Goal: Transaction & Acquisition: Purchase product/service

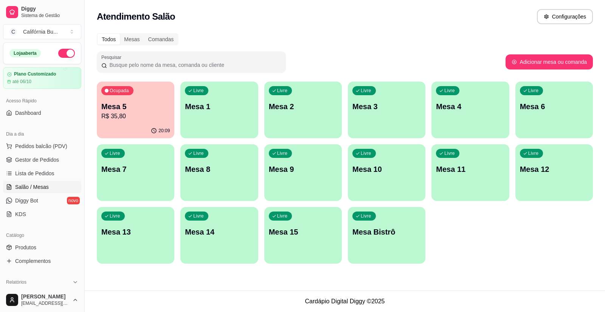
click at [129, 99] on div "Ocupada Mesa 5 R$ 35,80" at bounding box center [136, 103] width 78 height 42
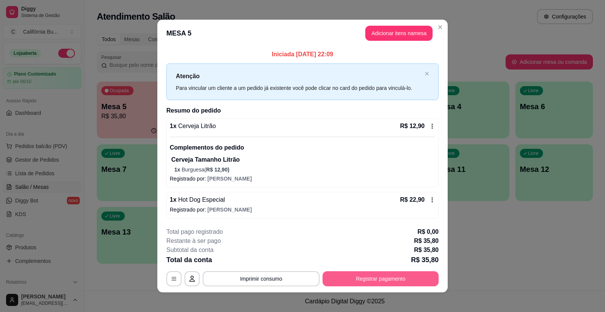
click at [354, 274] on button "Registrar pagamento" at bounding box center [381, 279] width 116 height 15
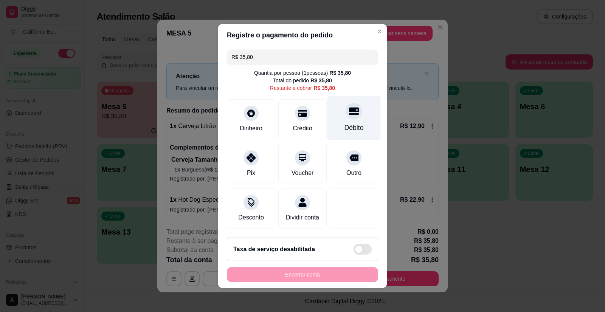
click at [347, 123] on div "Débito" at bounding box center [354, 128] width 19 height 10
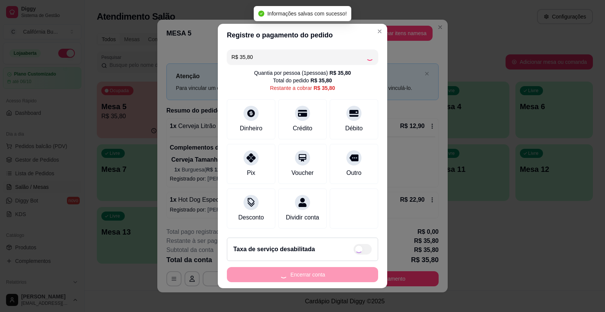
type input "R$ 0,00"
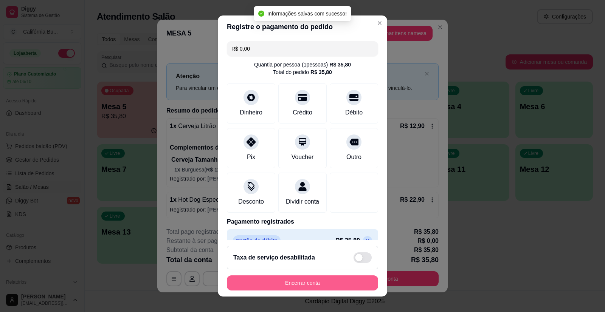
click at [314, 284] on button "Encerrar conta" at bounding box center [302, 283] width 151 height 15
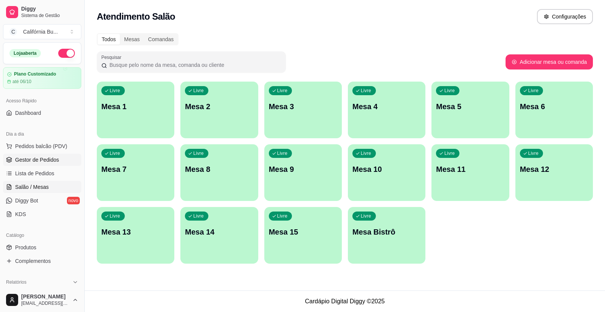
click at [27, 159] on span "Gestor de Pedidos" at bounding box center [37, 160] width 44 height 8
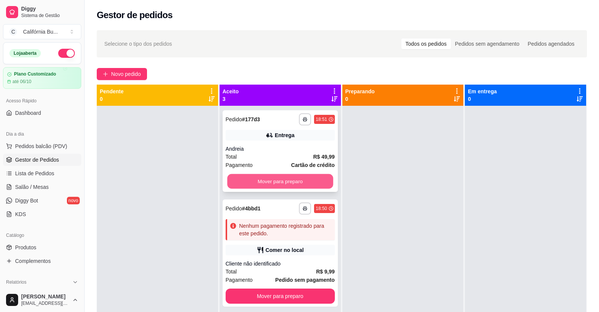
click at [286, 181] on button "Mover para preparo" at bounding box center [280, 181] width 106 height 15
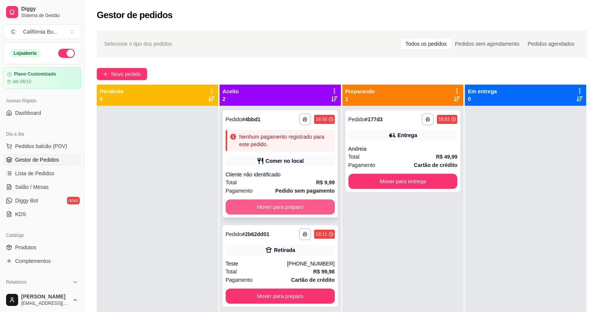
click at [278, 205] on button "Mover para preparo" at bounding box center [280, 207] width 109 height 15
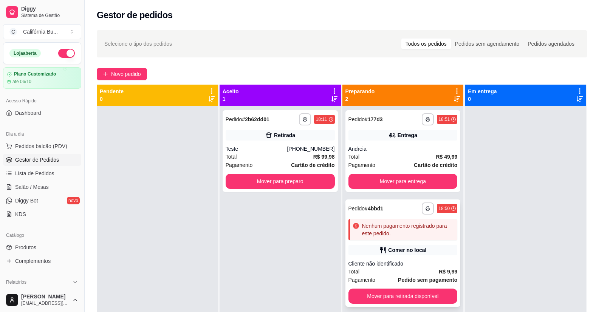
click at [424, 259] on div "**********" at bounding box center [403, 253] width 115 height 107
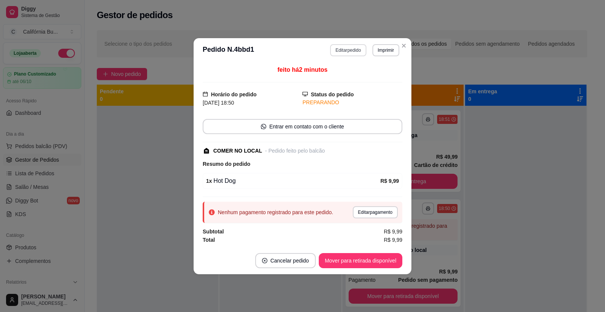
click at [350, 47] on button "Editar pedido" at bounding box center [348, 50] width 36 height 12
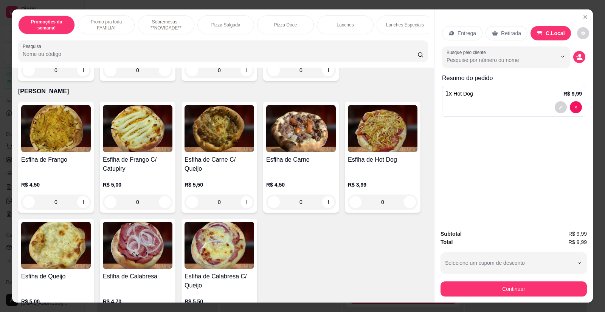
scroll to position [1437, 0]
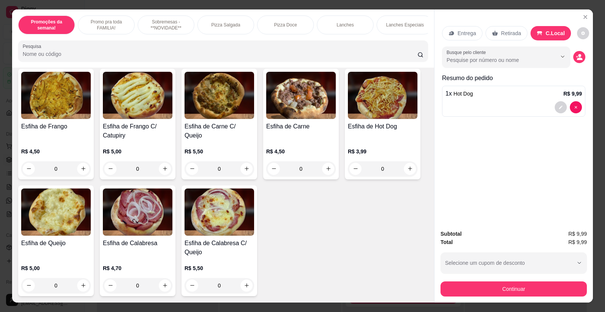
click at [326, 168] on icon "increase-product-quantity" at bounding box center [329, 169] width 6 height 6
type input "1"
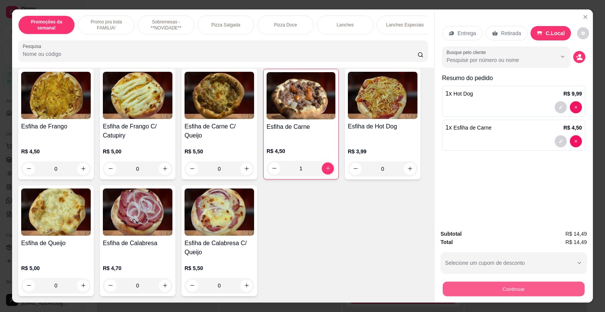
click at [486, 286] on button "Continuar" at bounding box center [514, 289] width 142 height 15
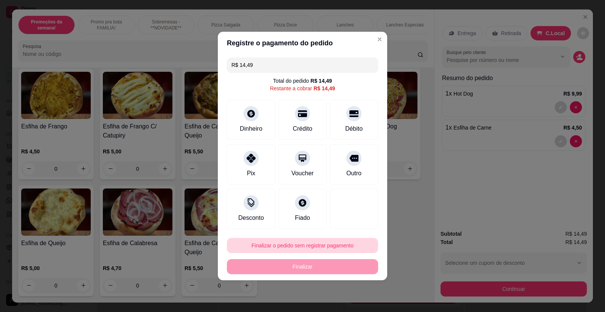
click at [321, 247] on button "Finalizar o pedido sem registrar pagamento" at bounding box center [302, 245] width 151 height 15
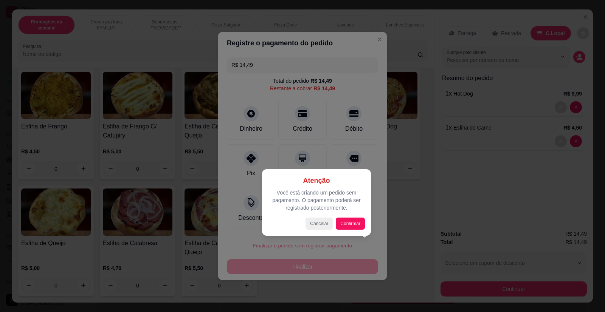
click at [346, 230] on div "Atenção Você está criando um pedido sem pagamento. O pagamento poderá ser regis…" at bounding box center [316, 202] width 109 height 67
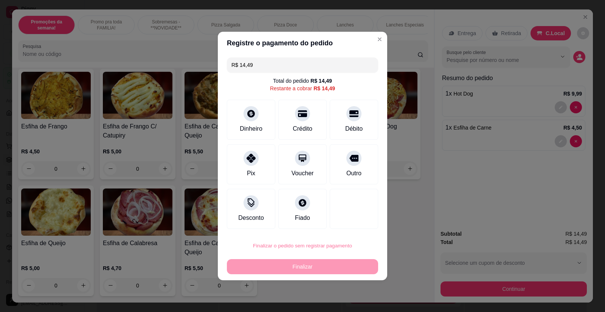
click at [348, 227] on button "Confirmar" at bounding box center [349, 225] width 28 height 12
type input "0"
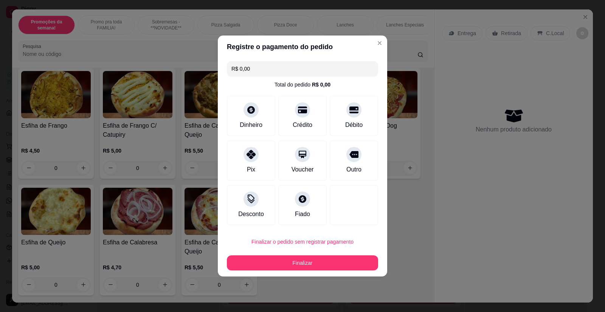
type input "R$ 0,00"
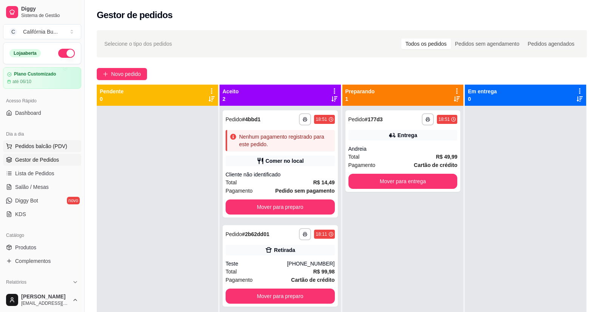
click at [55, 145] on span "Pedidos balcão (PDV)" at bounding box center [41, 147] width 52 height 8
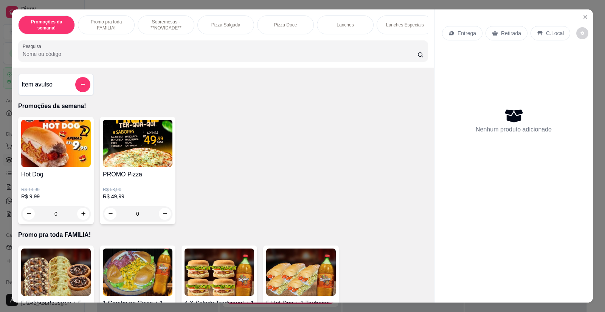
click at [161, 219] on div "0" at bounding box center [138, 214] width 70 height 15
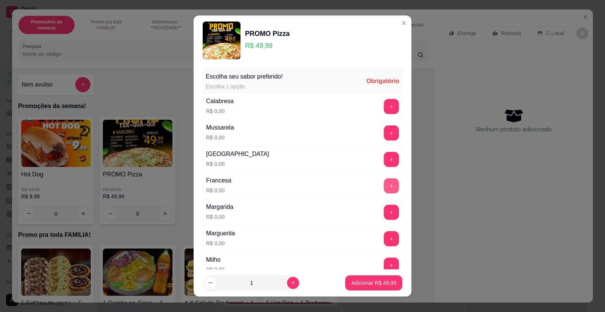
click at [384, 189] on button "+" at bounding box center [391, 186] width 15 height 15
click at [384, 213] on button "+" at bounding box center [391, 212] width 15 height 15
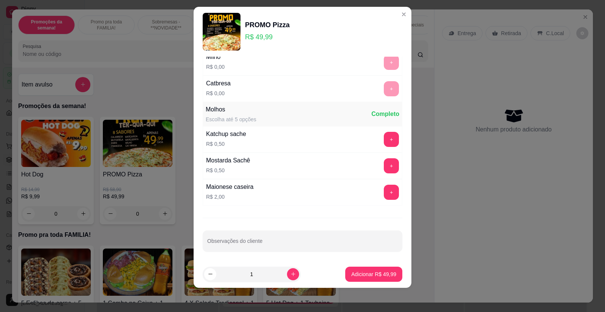
scroll to position [196, 0]
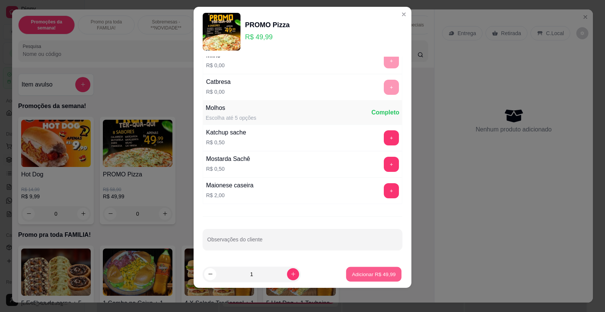
click at [371, 276] on p "Adicionar R$ 49,99" at bounding box center [374, 274] width 44 height 7
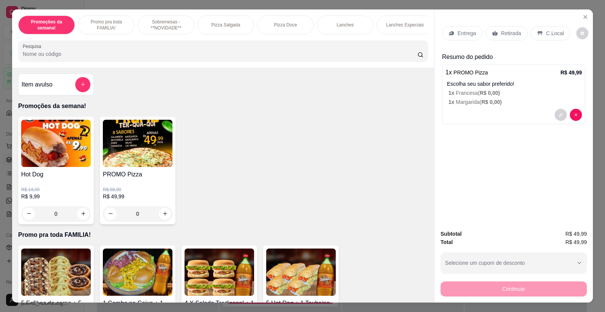
click at [469, 35] on p "Entrega" at bounding box center [467, 34] width 19 height 8
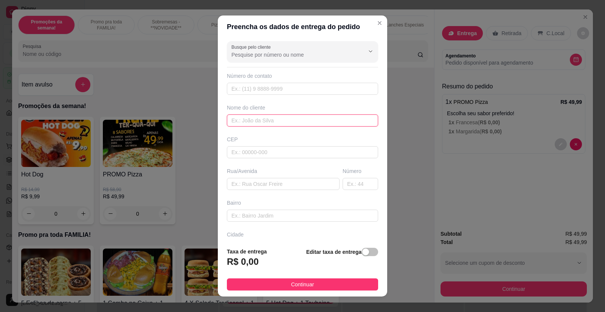
click at [247, 119] on input "text" at bounding box center [302, 121] width 151 height 12
type input "[PERSON_NAME]"
paste input "rua [PERSON_NAME] 118"
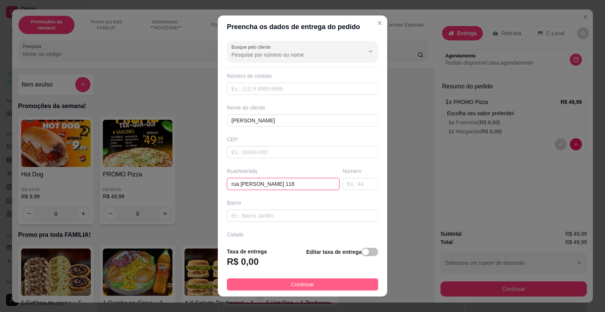
type input "rua [PERSON_NAME] 118"
click at [278, 280] on button "Continuar" at bounding box center [302, 285] width 151 height 12
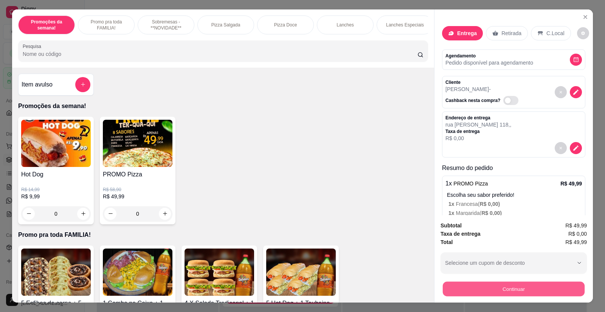
click at [495, 290] on button "Continuar" at bounding box center [514, 289] width 142 height 15
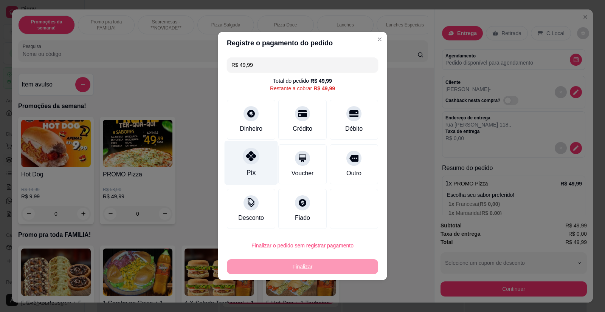
click at [250, 164] on div at bounding box center [251, 156] width 17 height 17
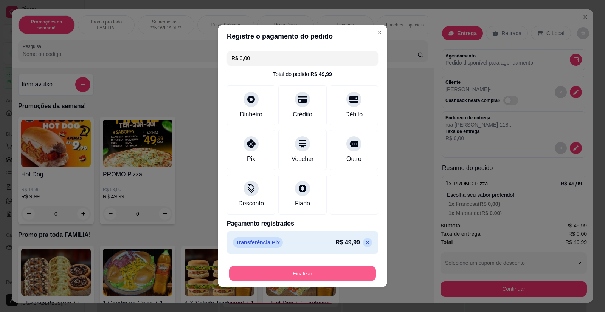
click at [295, 271] on button "Finalizar" at bounding box center [302, 274] width 147 height 15
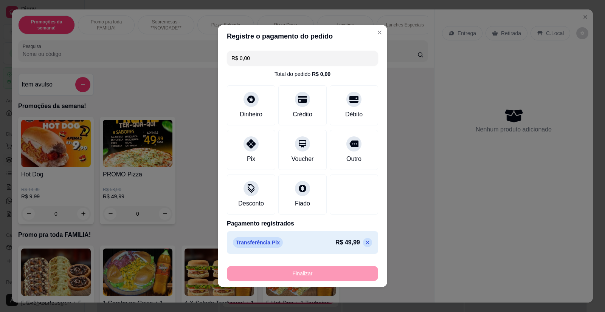
type input "-R$ 49,99"
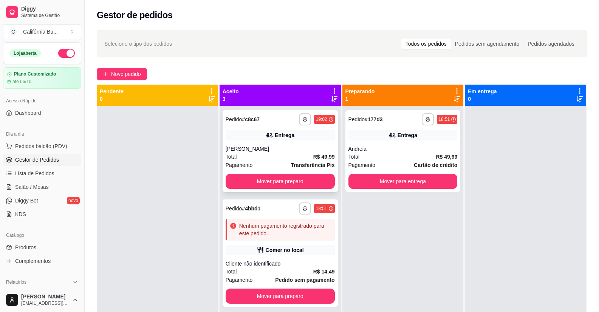
click at [269, 147] on div "[PERSON_NAME]" at bounding box center [280, 149] width 109 height 8
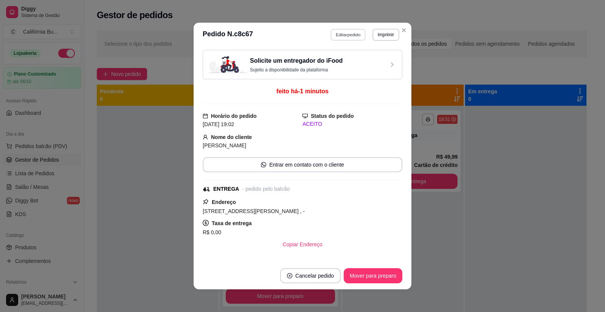
click at [348, 36] on button "Editar pedido" at bounding box center [348, 35] width 35 height 12
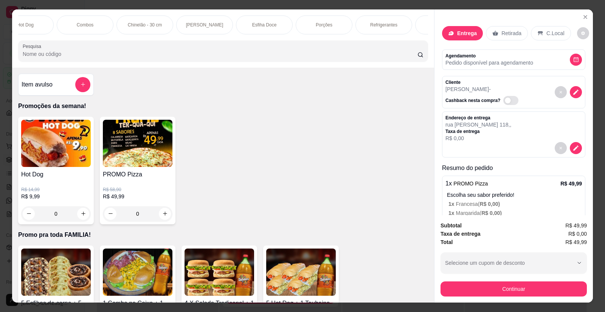
scroll to position [0, 514]
click at [377, 26] on p "Refrigerantes" at bounding box center [368, 25] width 27 height 6
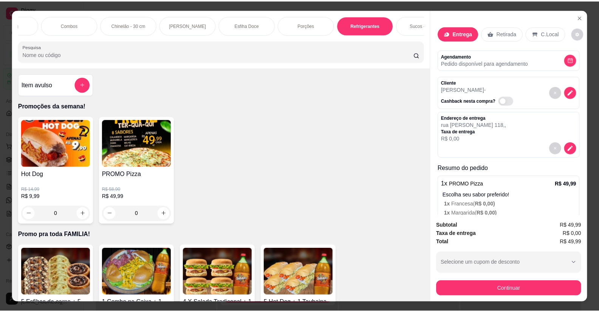
scroll to position [15, 0]
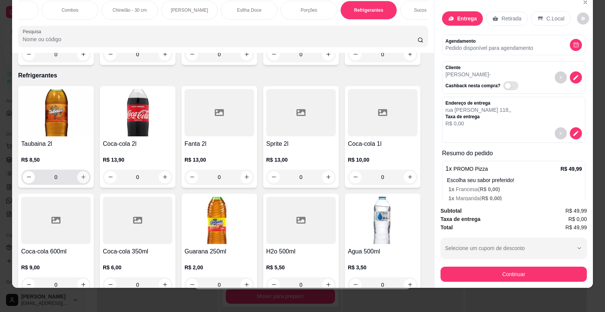
click at [81, 174] on icon "increase-product-quantity" at bounding box center [84, 177] width 6 height 6
type input "1"
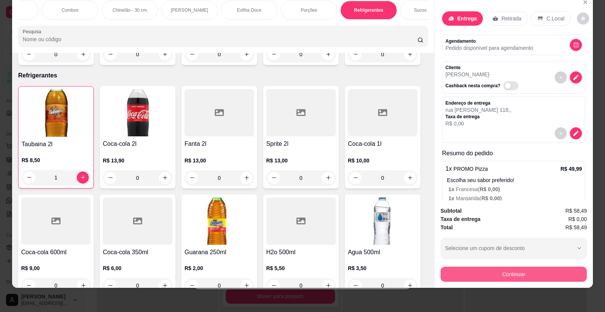
click at [484, 274] on button "Continuar" at bounding box center [514, 274] width 146 height 15
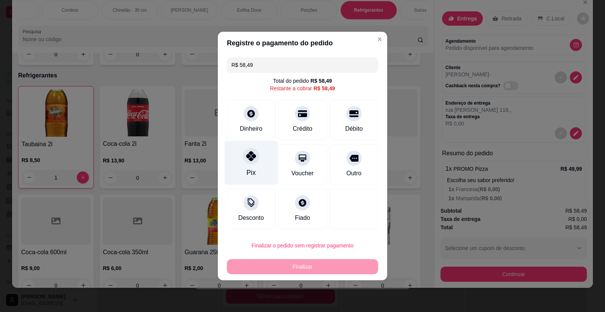
click at [241, 159] on div "Pix" at bounding box center [251, 163] width 53 height 44
type input "R$ 0,00"
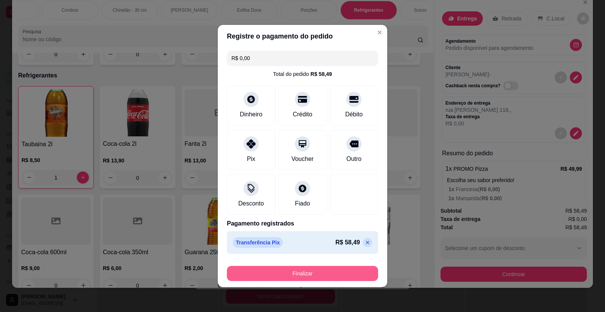
click at [286, 273] on button "Finalizar" at bounding box center [302, 273] width 151 height 15
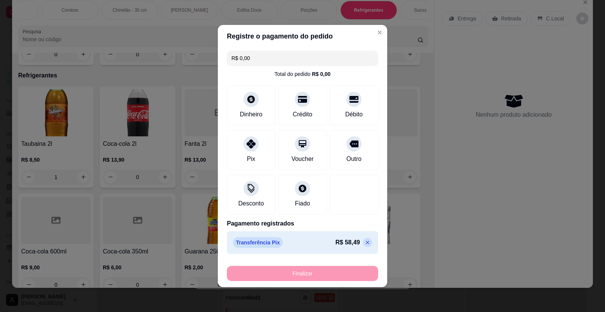
type input "0"
type input "-R$ 58,49"
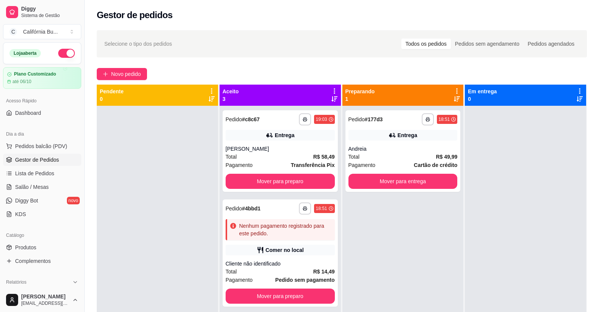
click at [40, 158] on span "Gestor de Pedidos" at bounding box center [37, 160] width 44 height 8
click at [46, 146] on span "Pedidos balcão (PDV)" at bounding box center [41, 147] width 52 height 8
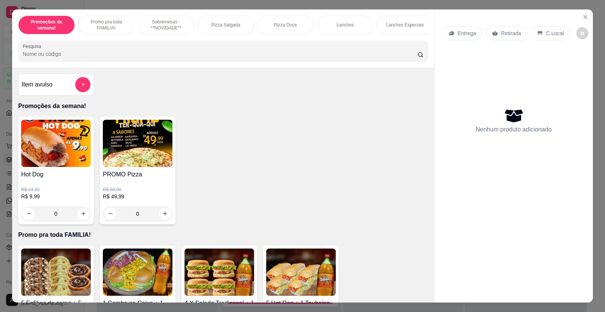
click at [165, 219] on div "0" at bounding box center [138, 214] width 70 height 15
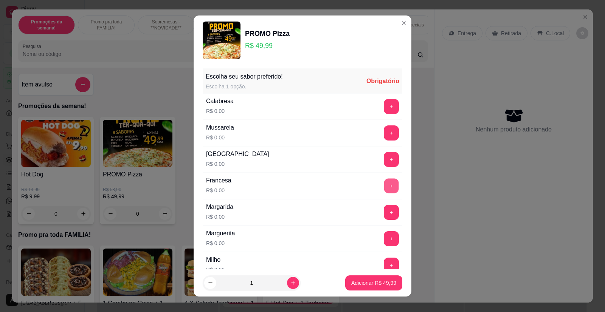
click at [384, 185] on button "+" at bounding box center [391, 186] width 15 height 15
click at [362, 286] on p "Adicionar R$ 49,99" at bounding box center [373, 283] width 45 height 8
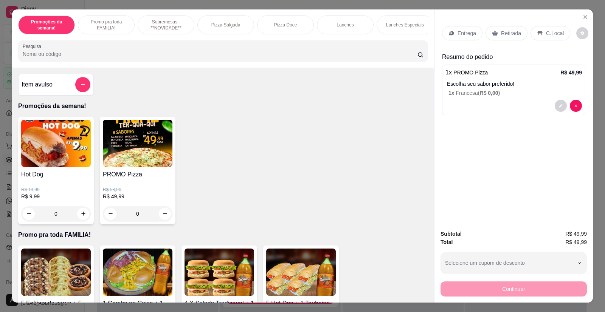
click at [163, 217] on div "0" at bounding box center [138, 214] width 70 height 15
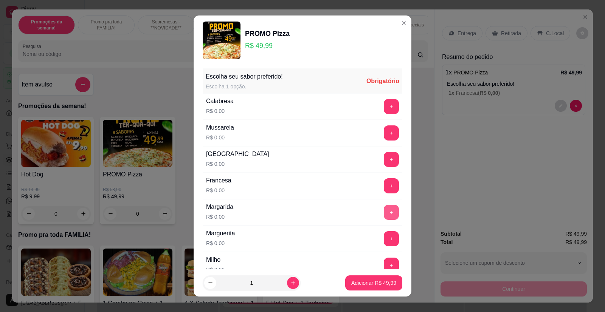
click at [384, 211] on button "+" at bounding box center [391, 212] width 15 height 15
click at [361, 280] on p "Adicionar R$ 49,99" at bounding box center [374, 282] width 44 height 7
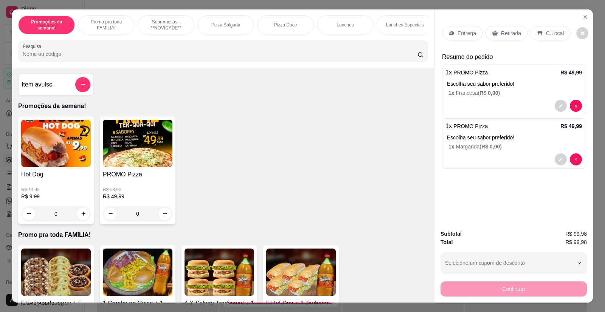
click at [468, 36] on p "Entrega" at bounding box center [467, 34] width 19 height 8
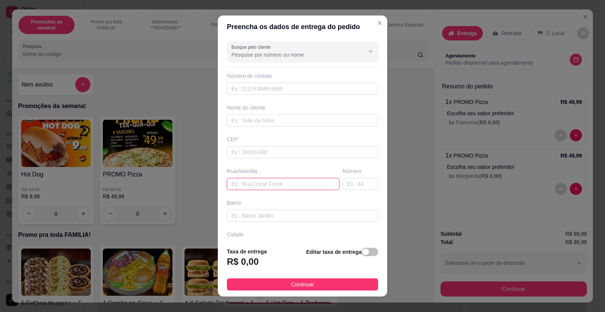
click at [246, 182] on input "text" at bounding box center [283, 184] width 113 height 12
type input "[PERSON_NAME] 307"
click at [366, 256] on span "button" at bounding box center [370, 252] width 17 height 8
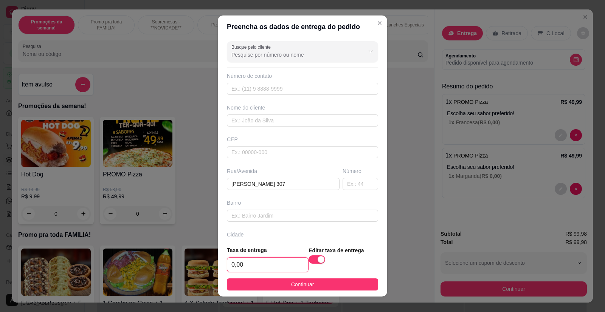
click at [280, 263] on input "0,00" at bounding box center [267, 265] width 81 height 14
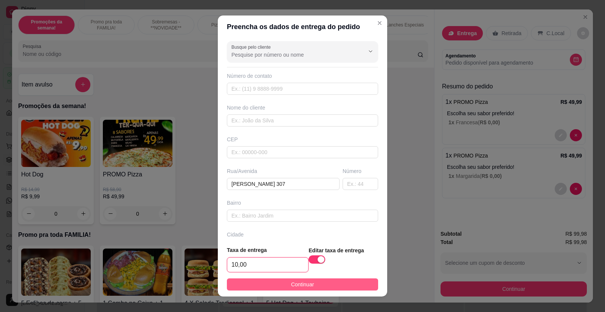
type input "10,00"
click at [291, 285] on span "Continuar" at bounding box center [302, 285] width 23 height 8
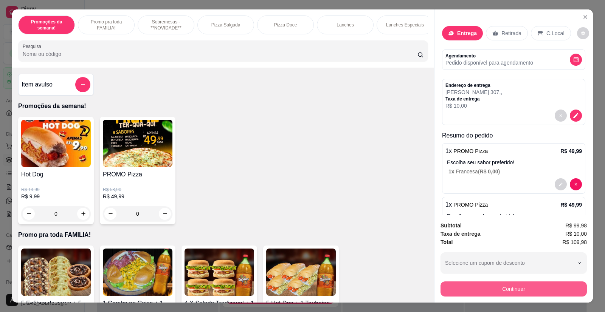
click at [482, 290] on button "Continuar" at bounding box center [514, 289] width 146 height 15
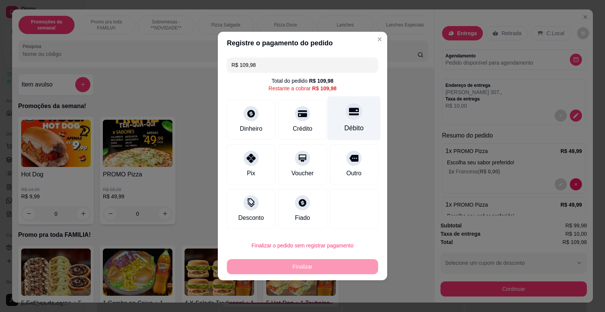
click at [355, 123] on div "Débito" at bounding box center [354, 128] width 19 height 10
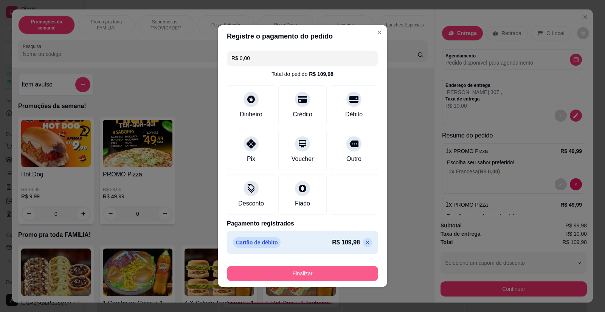
click at [318, 271] on button "Finalizar" at bounding box center [302, 273] width 151 height 15
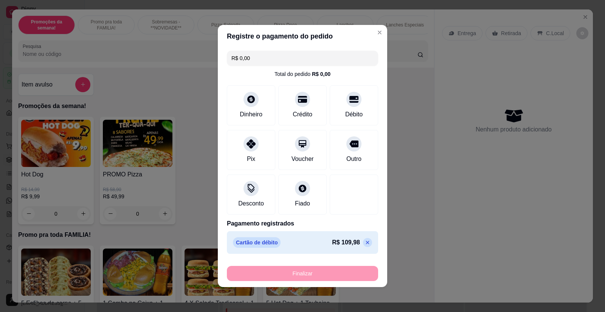
type input "-R$ 109,98"
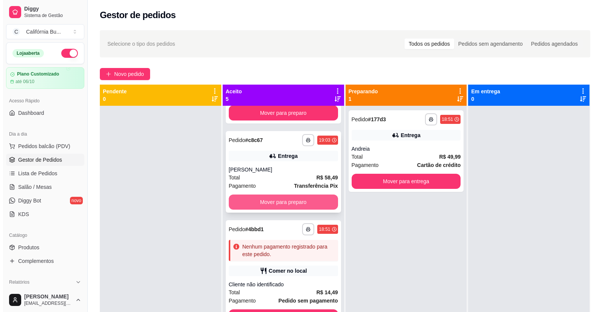
scroll to position [190, 0]
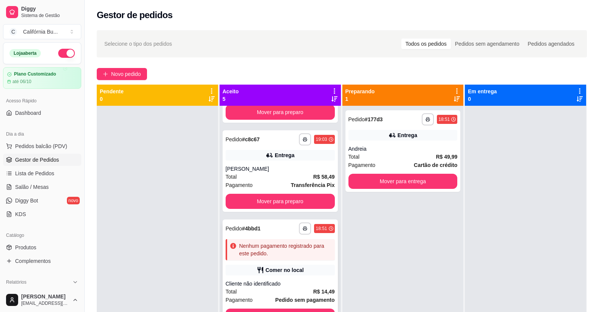
click at [301, 266] on div "Comer no local" at bounding box center [280, 270] width 109 height 11
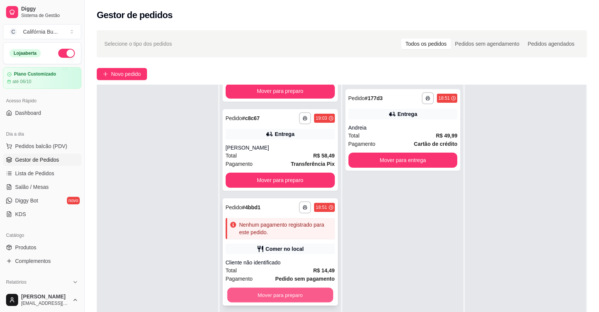
click at [278, 288] on button "Mover para preparo" at bounding box center [280, 295] width 106 height 15
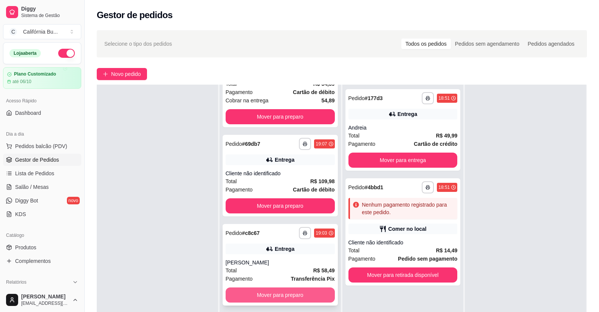
click at [300, 288] on button "Mover para preparo" at bounding box center [280, 295] width 109 height 15
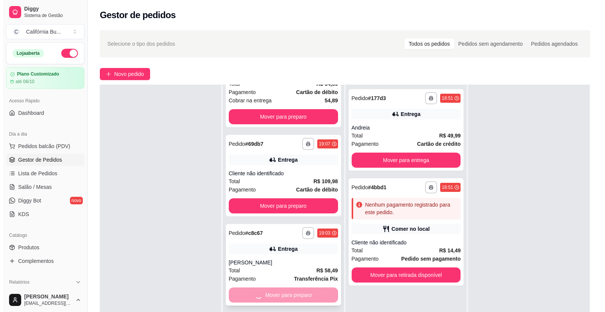
scroll to position [0, 0]
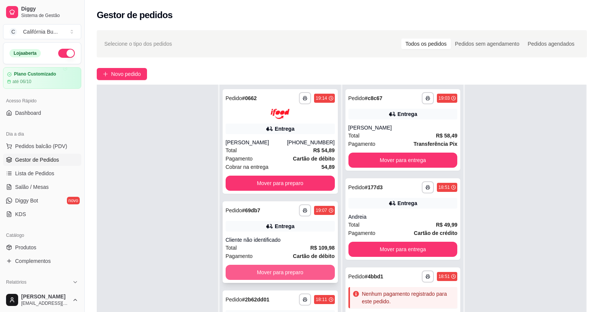
click at [295, 269] on button "Mover para preparo" at bounding box center [280, 272] width 109 height 15
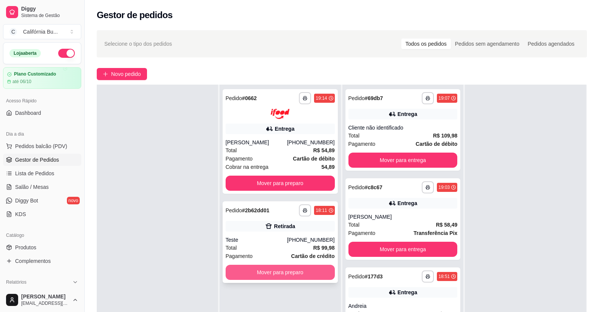
click at [296, 269] on button "Mover para preparo" at bounding box center [280, 272] width 109 height 15
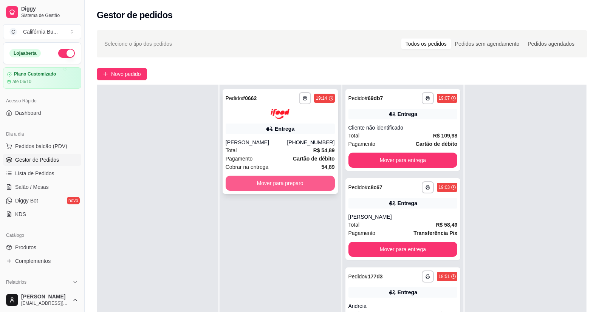
click at [293, 180] on button "Mover para preparo" at bounding box center [280, 183] width 109 height 15
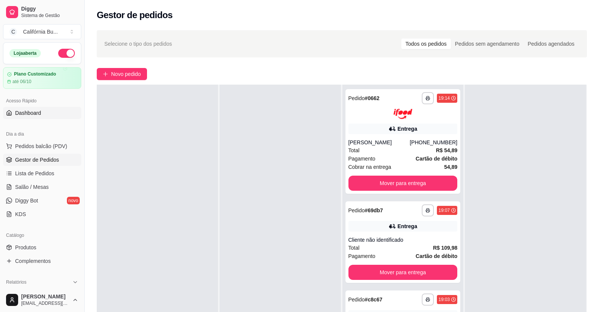
click at [36, 111] on span "Dashboard" at bounding box center [28, 113] width 26 height 8
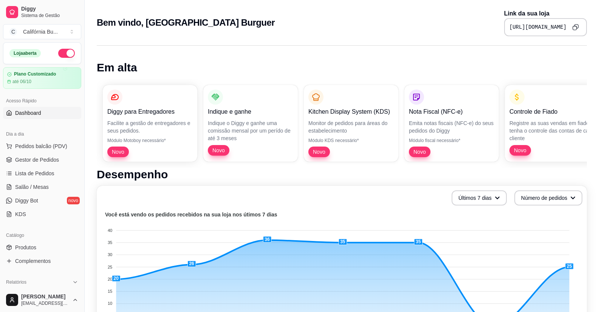
click at [578, 28] on icon "Copy to clipboard" at bounding box center [577, 27] width 4 height 4
click at [46, 146] on span "Pedidos balcão (PDV)" at bounding box center [41, 147] width 52 height 8
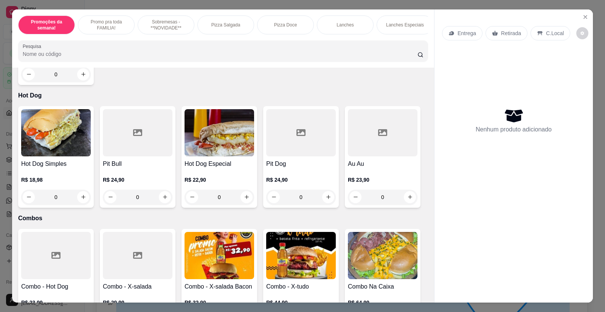
scroll to position [1059, 0]
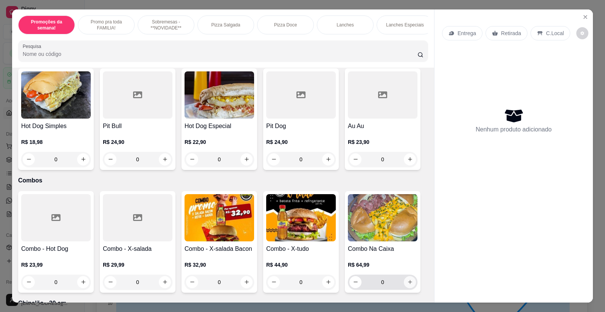
click at [408, 281] on icon "increase-product-quantity" at bounding box center [410, 283] width 4 height 4
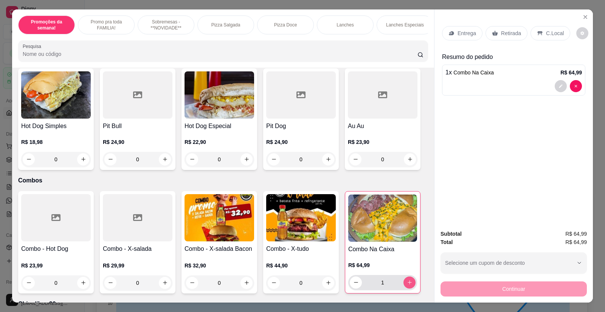
click at [407, 280] on icon "increase-product-quantity" at bounding box center [410, 283] width 6 height 6
type input "2"
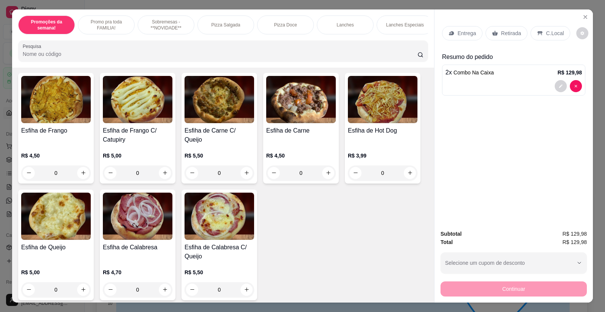
scroll to position [1437, 0]
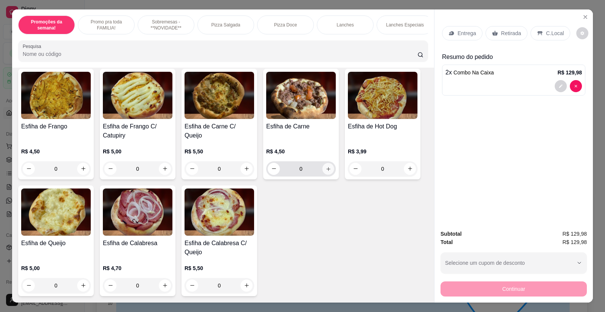
click at [326, 166] on icon "increase-product-quantity" at bounding box center [329, 169] width 6 height 6
type input "1"
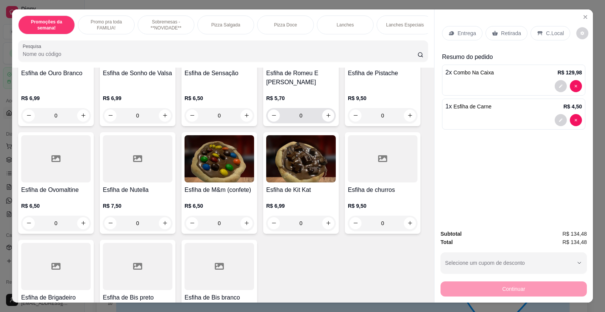
scroll to position [1740, 0]
click at [328, 220] on icon "increase-product-quantity" at bounding box center [329, 223] width 6 height 6
type input "1"
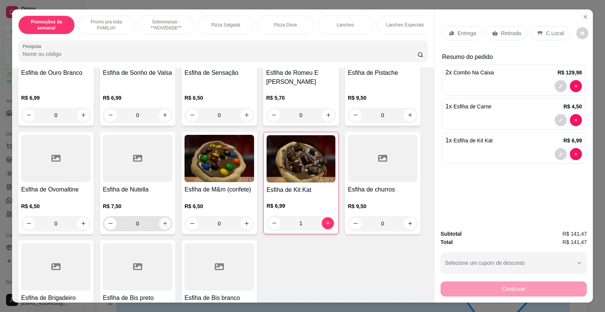
click at [163, 222] on icon "increase-product-quantity" at bounding box center [165, 224] width 4 height 4
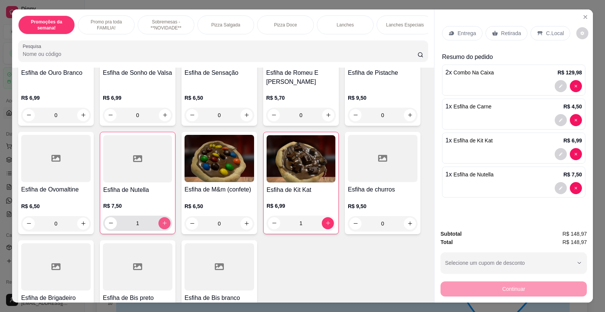
click at [163, 222] on icon "increase-product-quantity" at bounding box center [165, 224] width 4 height 4
type input "2"
click at [467, 34] on p "Entrega" at bounding box center [467, 34] width 19 height 8
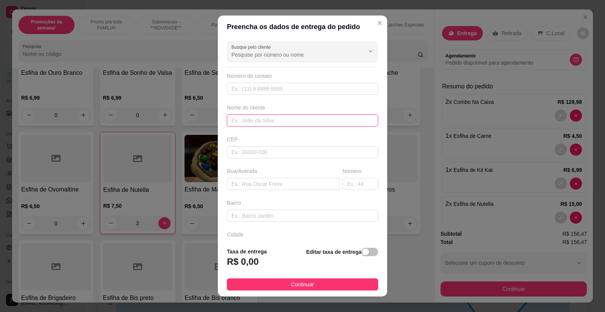
click at [263, 122] on input "text" at bounding box center [302, 121] width 151 height 12
type input "Bia"
click at [244, 185] on input "text" at bounding box center [283, 184] width 113 height 12
paste input "[STREET_ADDRESS][PERSON_NAME]"
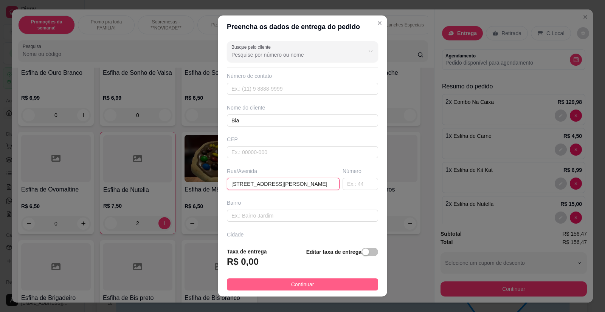
type input "[STREET_ADDRESS][PERSON_NAME]"
click at [309, 289] on button "Continuar" at bounding box center [302, 285] width 151 height 12
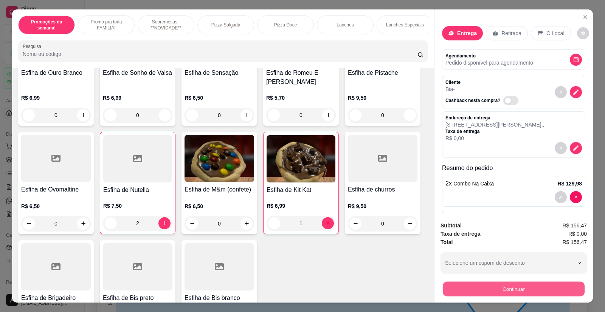
click at [483, 287] on button "Continuar" at bounding box center [514, 289] width 142 height 15
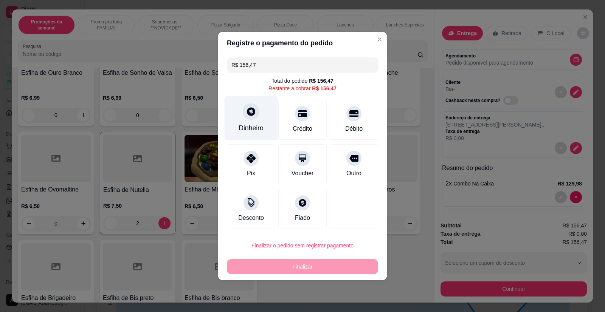
click at [261, 120] on div "Dinheiro" at bounding box center [251, 118] width 53 height 44
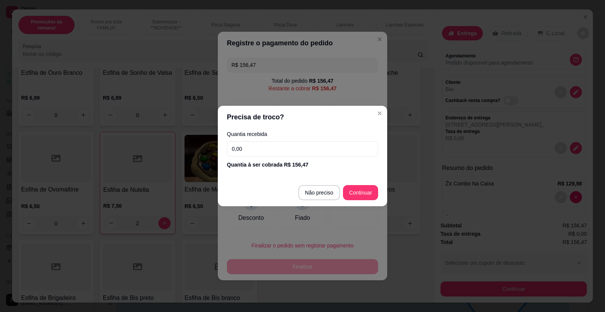
click at [273, 152] on input "0,00" at bounding box center [302, 148] width 151 height 15
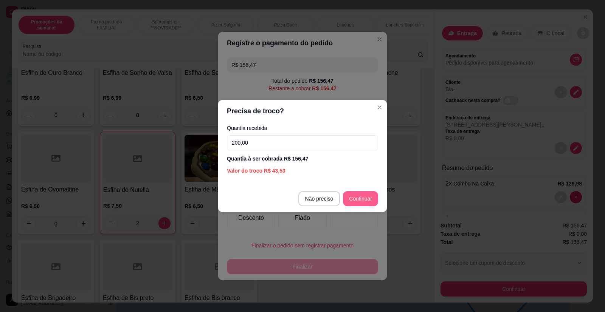
type input "200,00"
type input "R$ 0,00"
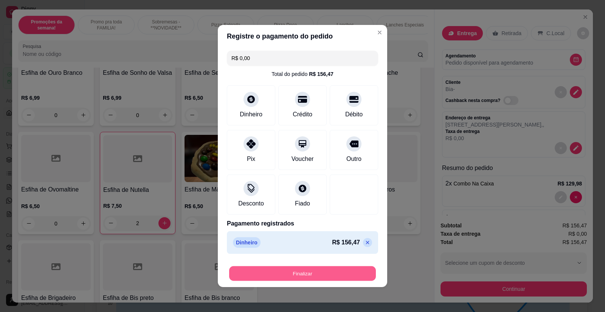
click at [296, 275] on button "Finalizar" at bounding box center [302, 274] width 147 height 15
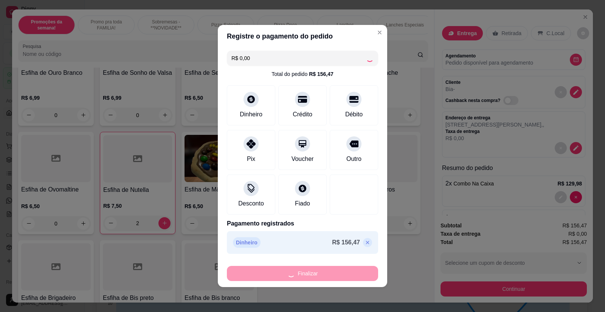
type input "0"
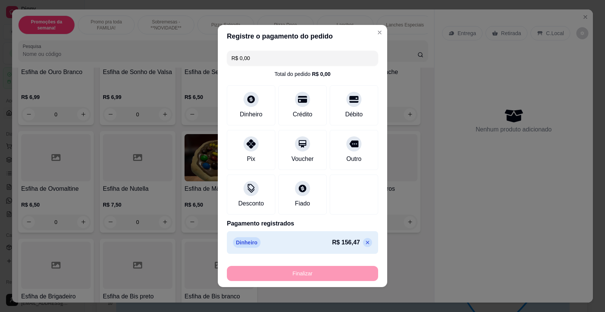
type input "-R$ 156,47"
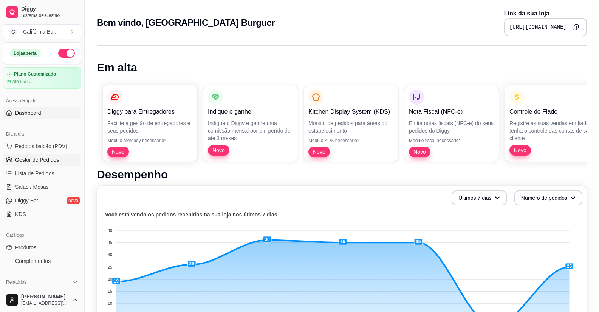
click at [43, 161] on span "Gestor de Pedidos" at bounding box center [37, 160] width 44 height 8
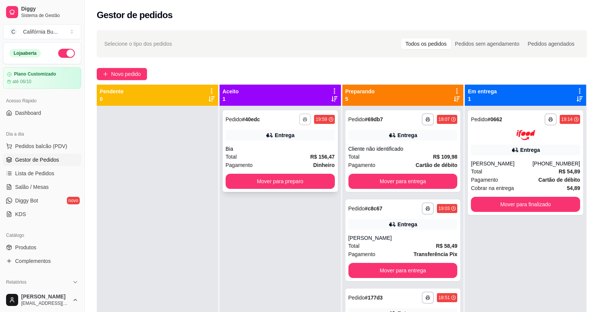
click at [304, 119] on icon "button" at bounding box center [306, 120] width 4 height 2
click at [287, 144] on button "Balcão" at bounding box center [282, 146] width 53 height 12
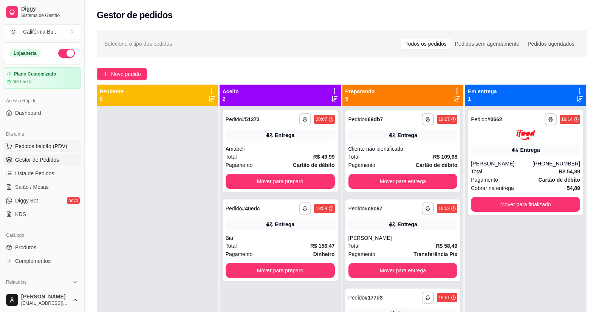
click at [28, 143] on span "Pedidos balcão (PDV)" at bounding box center [41, 147] width 52 height 8
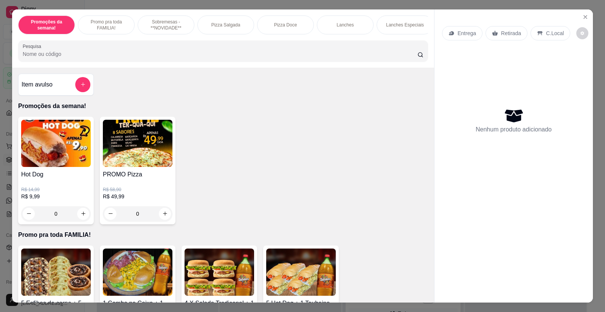
click at [160, 218] on div "0" at bounding box center [138, 214] width 70 height 15
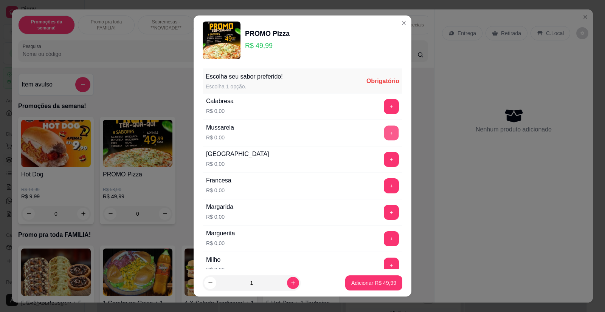
click at [384, 130] on button "+" at bounding box center [391, 133] width 15 height 15
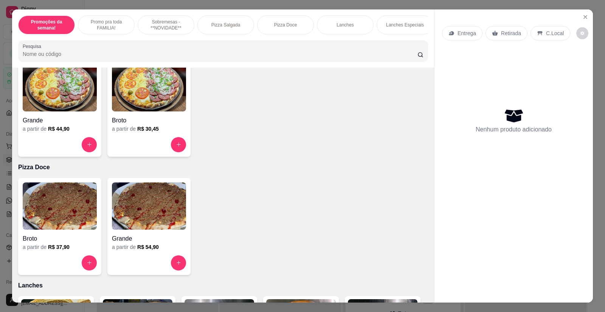
scroll to position [454, 0]
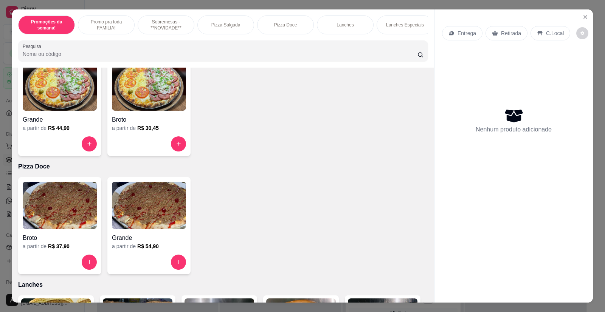
click at [76, 95] on img at bounding box center [60, 87] width 74 height 47
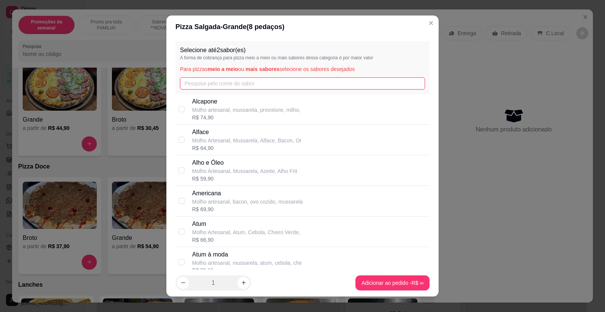
click at [219, 85] on input "text" at bounding box center [302, 84] width 245 height 12
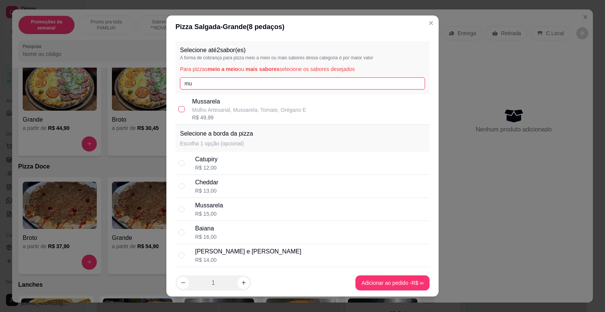
type input "mu"
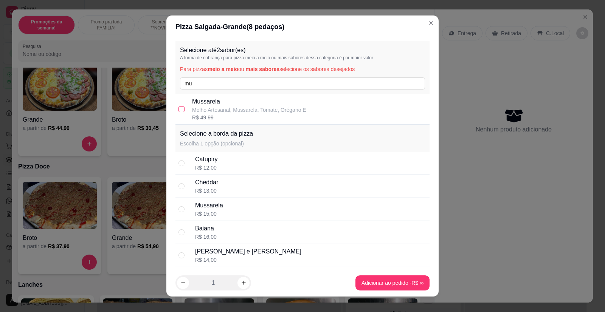
click at [179, 107] on input "checkbox" at bounding box center [182, 109] width 6 height 6
checkbox input "true"
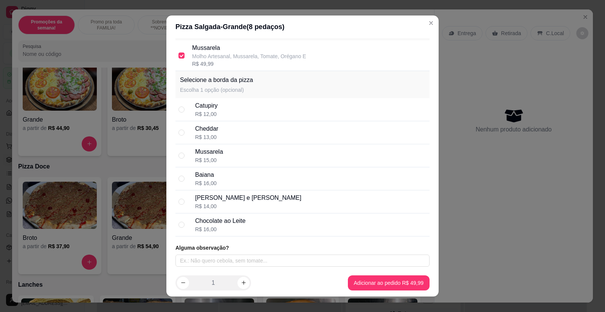
scroll to position [54, 0]
click at [179, 107] on input "radio" at bounding box center [182, 109] width 6 height 6
radio input "true"
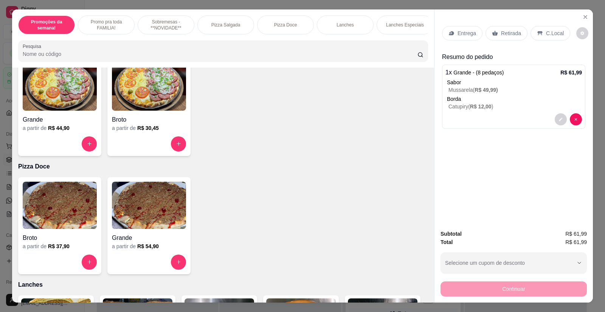
click at [464, 31] on p "Entrega" at bounding box center [467, 34] width 19 height 8
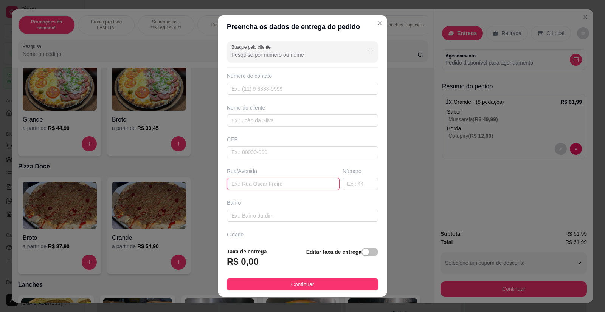
paste input "[PERSON_NAME] número 125"
type input "[PERSON_NAME] número 125"
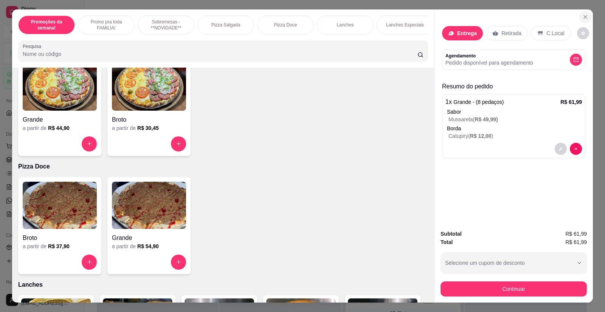
click at [585, 18] on icon "Close" at bounding box center [585, 17] width 6 height 6
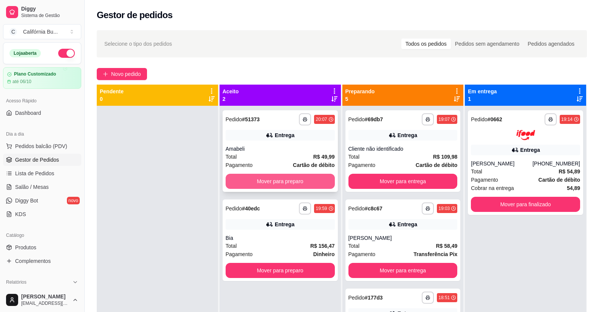
click at [300, 182] on button "Mover para preparo" at bounding box center [280, 181] width 109 height 15
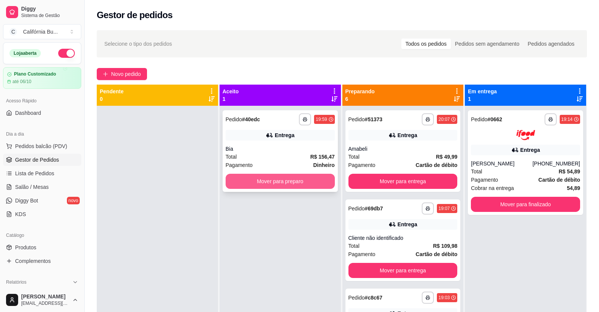
click at [287, 183] on button "Mover para preparo" at bounding box center [280, 181] width 109 height 15
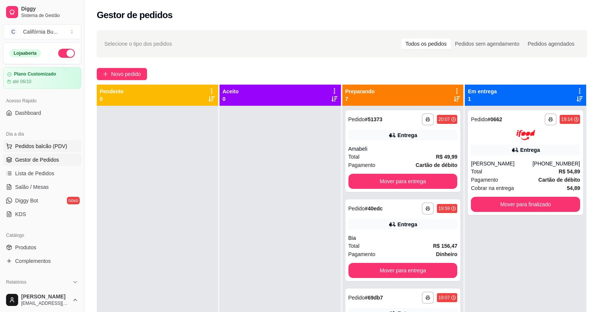
click at [63, 147] on span "Pedidos balcão (PDV)" at bounding box center [41, 147] width 52 height 8
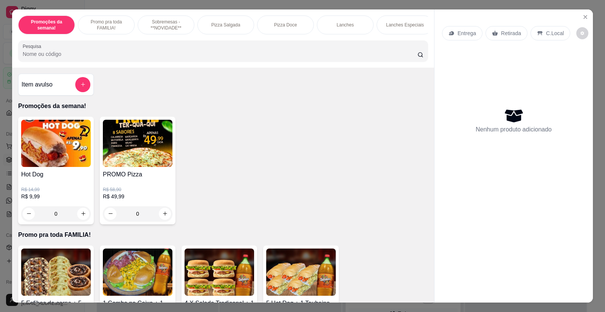
click at [79, 218] on div "0" at bounding box center [56, 214] width 70 height 15
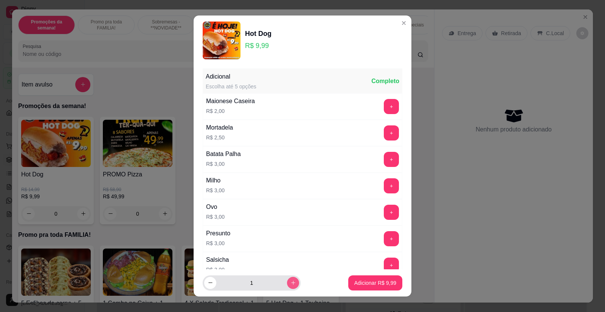
click at [287, 280] on button "increase-product-quantity" at bounding box center [293, 283] width 12 height 12
type input "2"
click at [372, 283] on p "Adicionar R$ 19,98" at bounding box center [373, 283] width 45 height 8
type input "2"
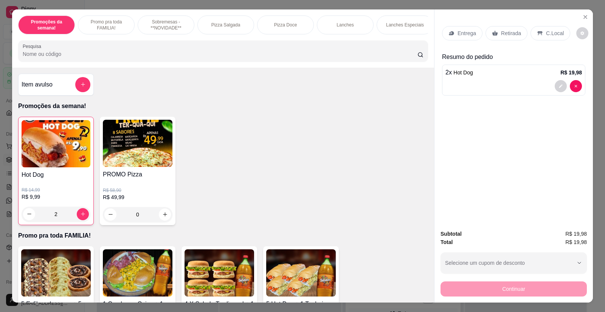
click at [459, 35] on p "Entrega" at bounding box center [467, 34] width 19 height 8
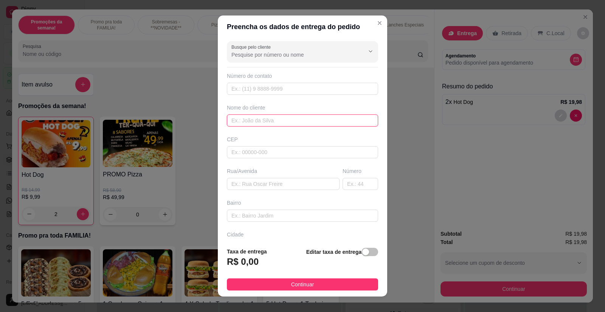
click at [256, 117] on input "text" at bounding box center [302, 121] width 151 height 12
type input "Aline"
paste input "[PERSON_NAME] número 125"
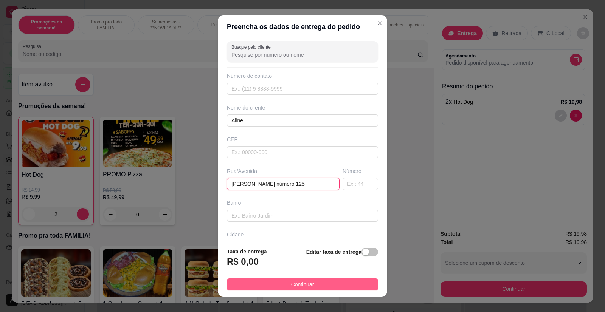
type input "[PERSON_NAME] número 125"
click at [293, 281] on span "Continuar" at bounding box center [302, 285] width 23 height 8
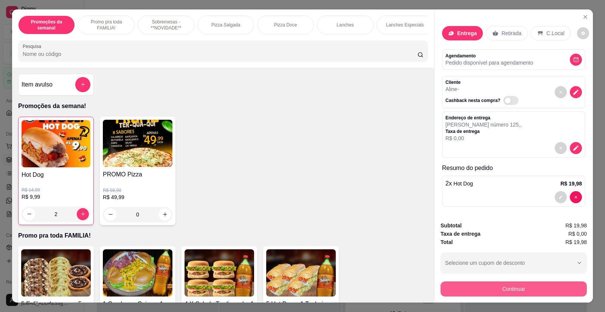
click at [483, 292] on button "Continuar" at bounding box center [514, 289] width 146 height 15
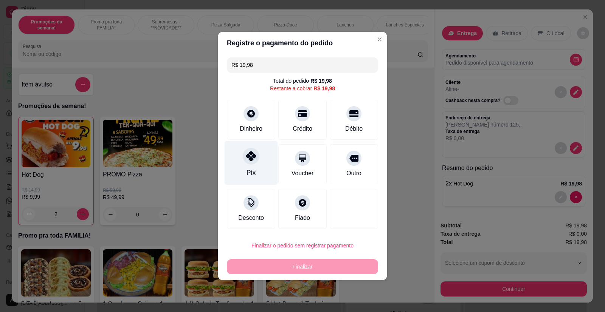
click at [247, 165] on div "Pix" at bounding box center [251, 163] width 53 height 44
type input "R$ 0,00"
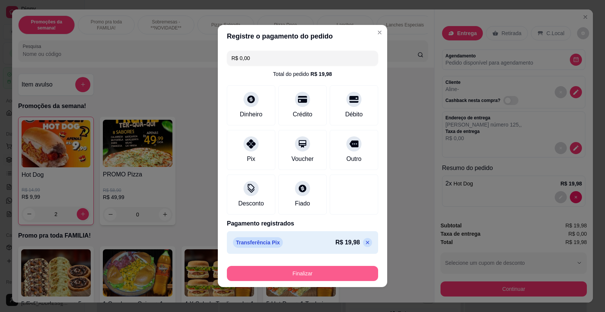
click at [306, 274] on button "Finalizar" at bounding box center [302, 273] width 151 height 15
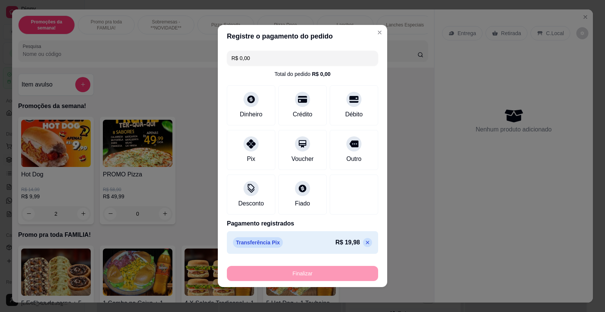
type input "0"
type input "-R$ 19,98"
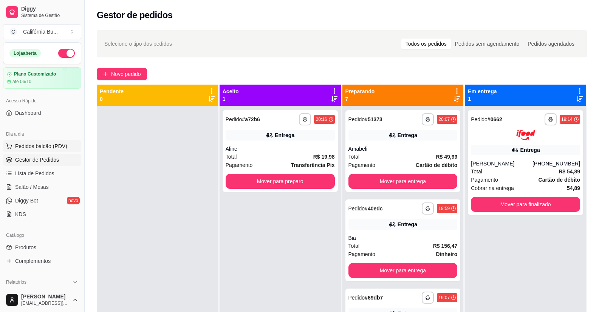
click at [43, 146] on span "Pedidos balcão (PDV)" at bounding box center [41, 147] width 52 height 8
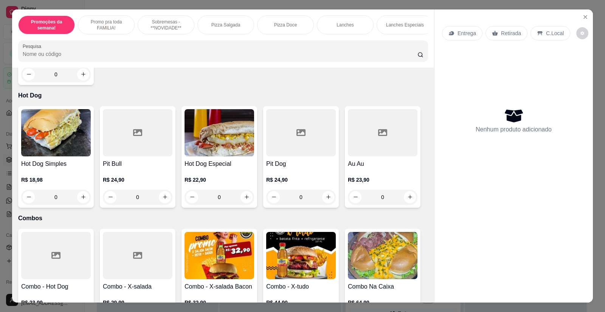
scroll to position [1097, 0]
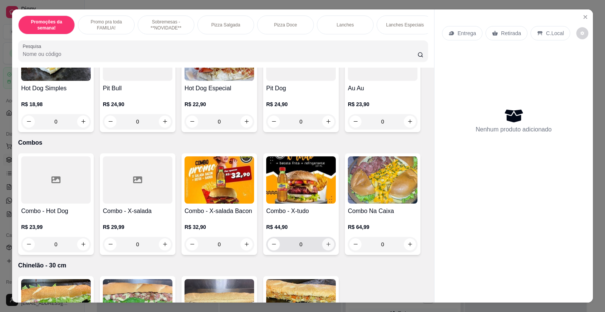
click at [326, 245] on button "increase-product-quantity" at bounding box center [328, 245] width 12 height 12
type input "1"
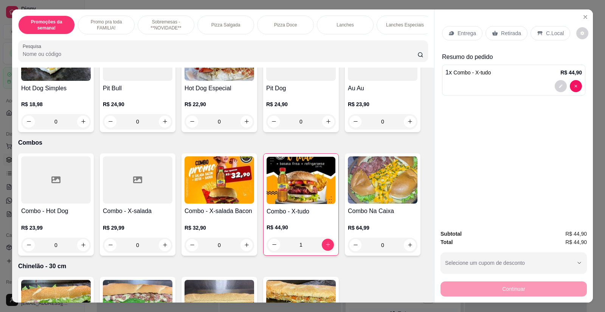
click at [463, 28] on div "Entrega" at bounding box center [462, 33] width 40 height 14
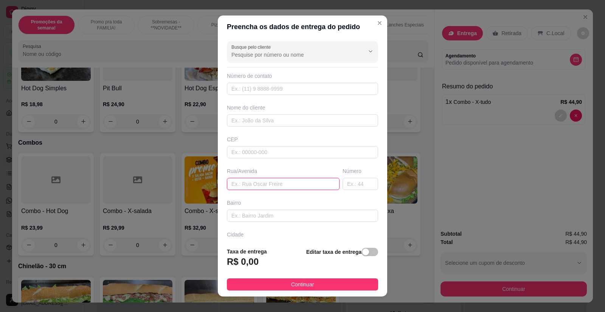
click at [249, 186] on input "text" at bounding box center [283, 184] width 113 height 12
paste input "[PERSON_NAME] 431"
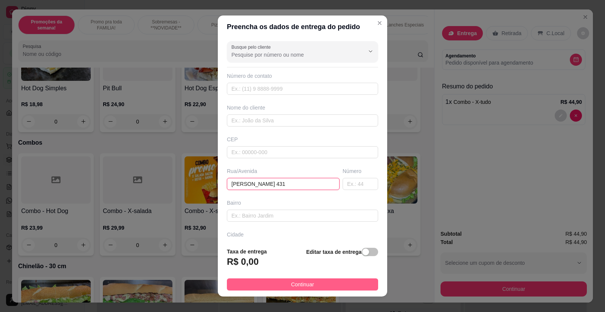
type input "[PERSON_NAME] 431"
click at [274, 286] on button "Continuar" at bounding box center [302, 285] width 151 height 12
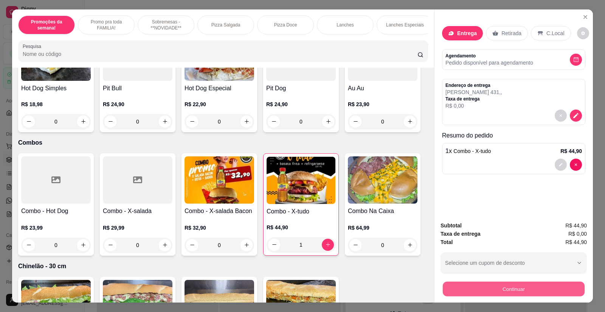
click at [537, 293] on button "Continuar" at bounding box center [514, 289] width 142 height 15
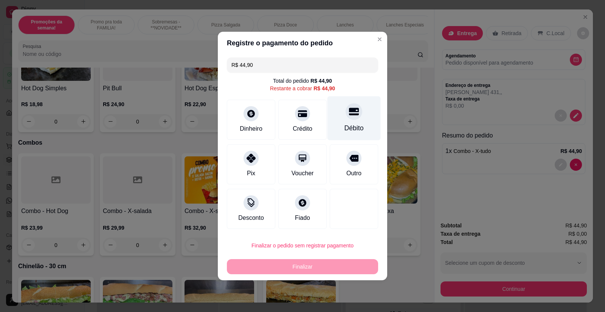
click at [352, 122] on div "Débito" at bounding box center [354, 118] width 53 height 44
type input "R$ 0,00"
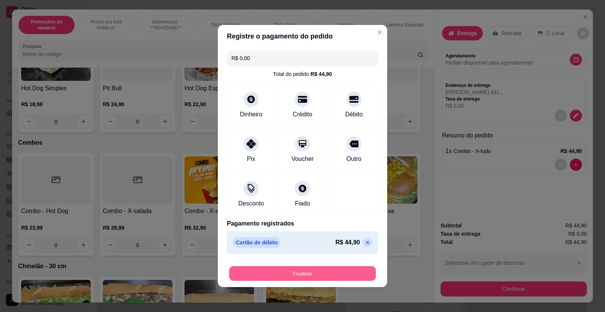
click at [277, 279] on button "Finalizar" at bounding box center [302, 274] width 147 height 15
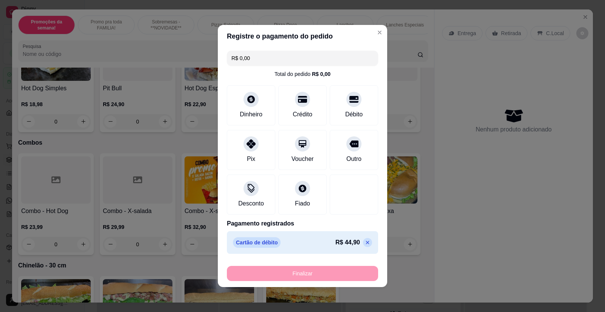
type input "0"
type input "-R$ 44,90"
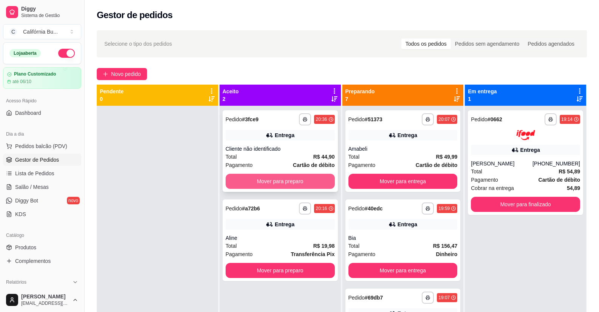
click at [300, 182] on button "Mover para preparo" at bounding box center [280, 181] width 109 height 15
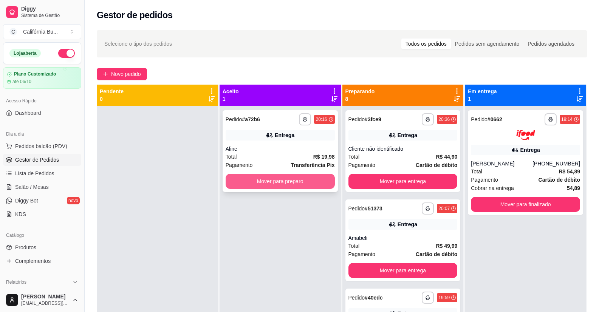
click at [300, 182] on button "Mover para preparo" at bounding box center [280, 181] width 109 height 15
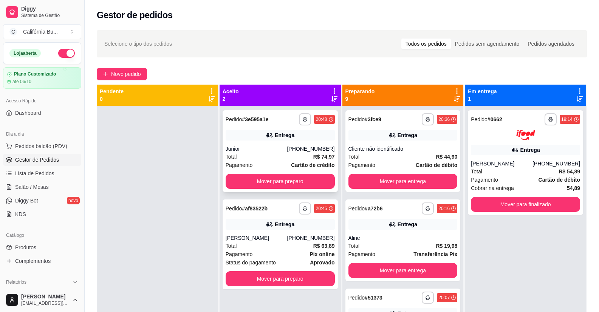
click at [272, 145] on div "**********" at bounding box center [280, 151] width 115 height 82
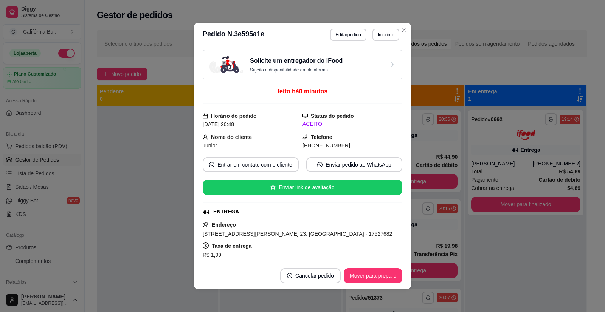
drag, startPoint x: 371, startPoint y: 24, endPoint x: 366, endPoint y: 20, distance: 6.7
drag, startPoint x: 366, startPoint y: 20, endPoint x: 353, endPoint y: 57, distance: 39.2
click at [353, 57] on div "Solicite um entregador do iFood Sujeito a disponibilidade da plataforma" at bounding box center [302, 64] width 187 height 17
click at [386, 38] on button "Imprimir" at bounding box center [386, 35] width 27 height 12
click at [379, 60] on button "Balcão" at bounding box center [369, 61] width 55 height 12
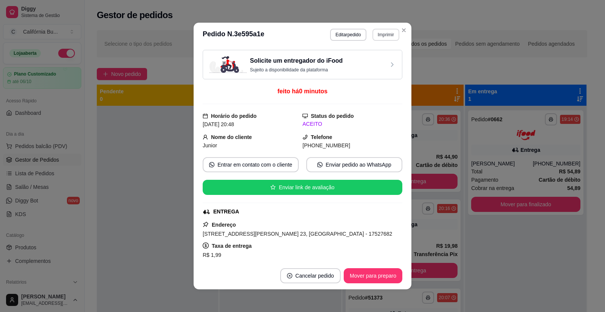
click at [383, 36] on button "Imprimir" at bounding box center [386, 35] width 27 height 12
click at [377, 62] on button "Balcão" at bounding box center [369, 61] width 53 height 12
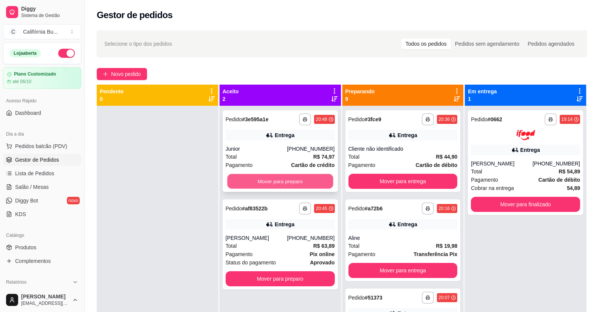
click at [289, 182] on button "Mover para preparo" at bounding box center [280, 181] width 106 height 15
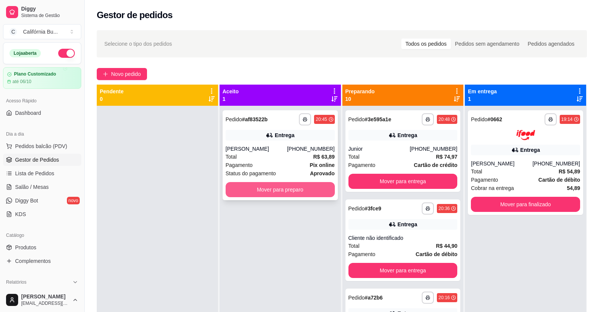
click at [290, 188] on button "Mover para preparo" at bounding box center [280, 189] width 109 height 15
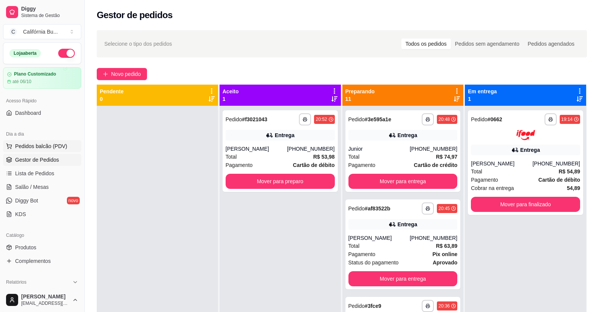
click at [46, 146] on span "Pedidos balcão (PDV)" at bounding box center [41, 147] width 52 height 8
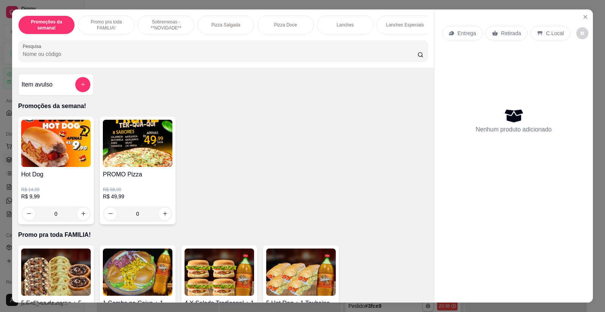
click at [81, 220] on div "0" at bounding box center [56, 214] width 70 height 15
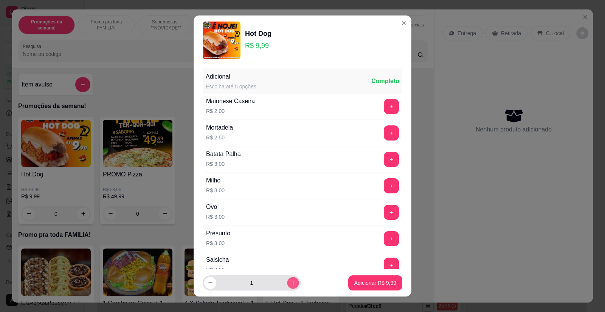
click at [290, 283] on icon "increase-product-quantity" at bounding box center [293, 283] width 6 height 6
type input "2"
click at [363, 284] on p "Adicionar R$ 19,98" at bounding box center [373, 283] width 45 height 8
type input "2"
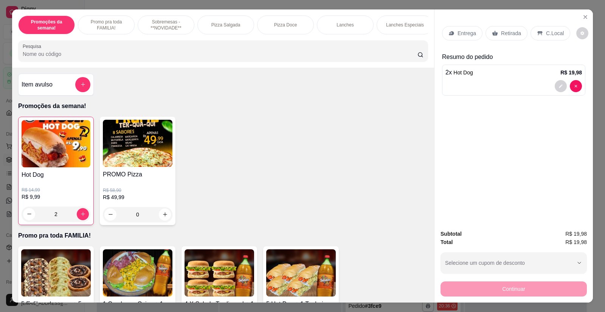
click at [463, 37] on p "Entrega" at bounding box center [467, 34] width 19 height 8
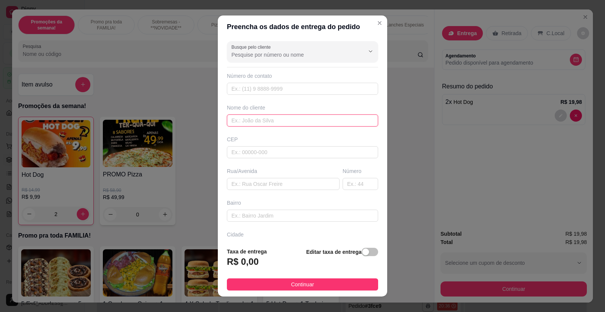
click at [270, 119] on input "text" at bounding box center [302, 121] width 151 height 12
type input "[PERSON_NAME]"
paste input "[STREET_ADDRESS]"
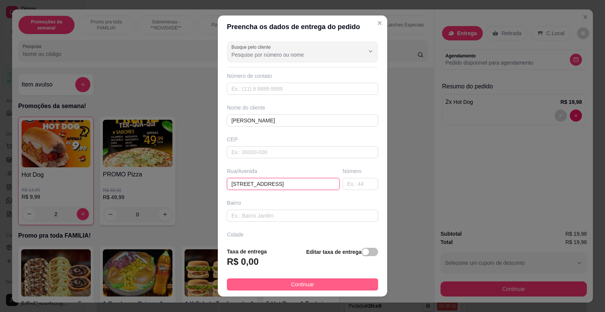
type input "[STREET_ADDRESS]"
click at [302, 281] on span "Continuar" at bounding box center [302, 285] width 23 height 8
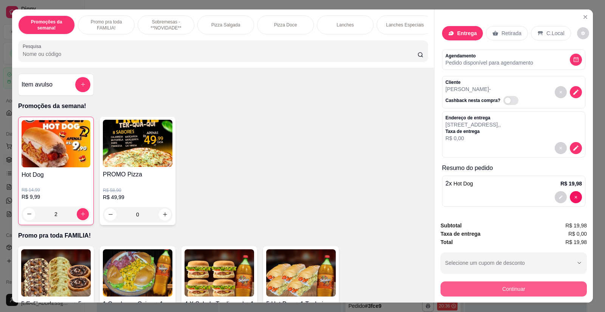
click at [480, 287] on button "Continuar" at bounding box center [514, 289] width 146 height 15
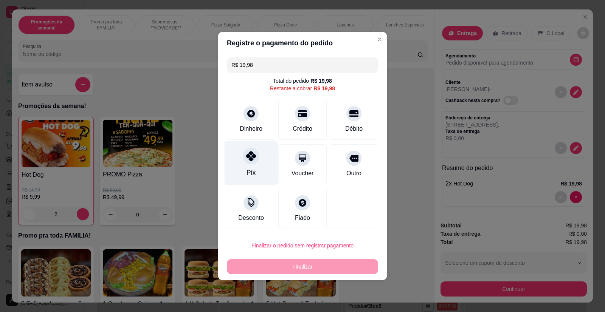
click at [254, 162] on div at bounding box center [251, 156] width 17 height 17
type input "R$ 0,00"
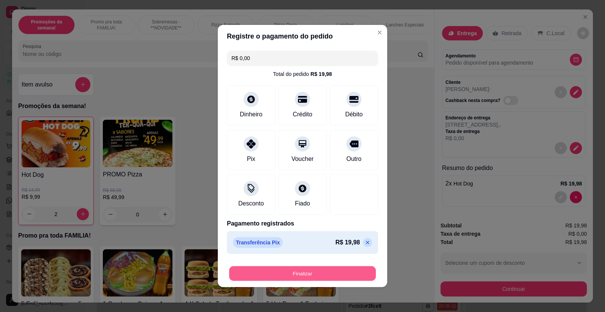
click at [304, 276] on button "Finalizar" at bounding box center [302, 274] width 147 height 15
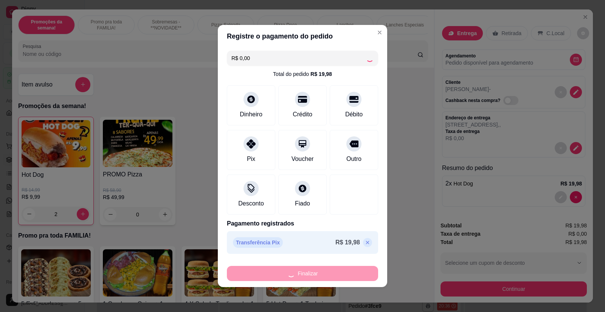
type input "0"
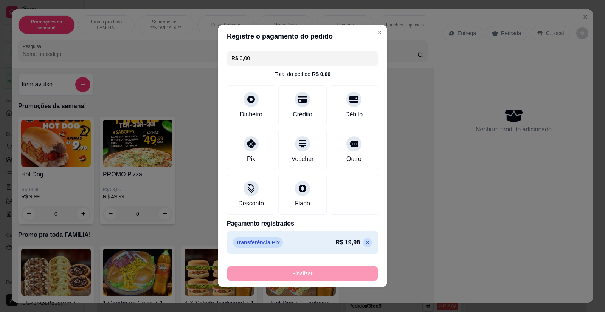
type input "-R$ 19,98"
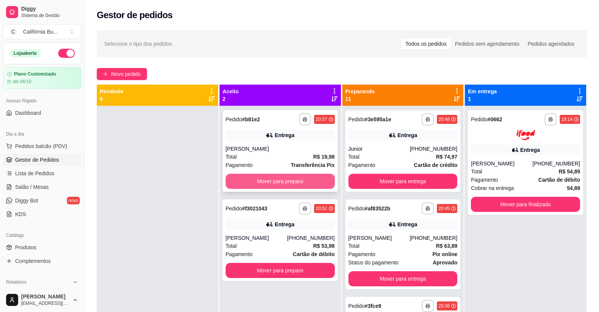
click at [289, 181] on button "Mover para preparo" at bounding box center [280, 181] width 109 height 15
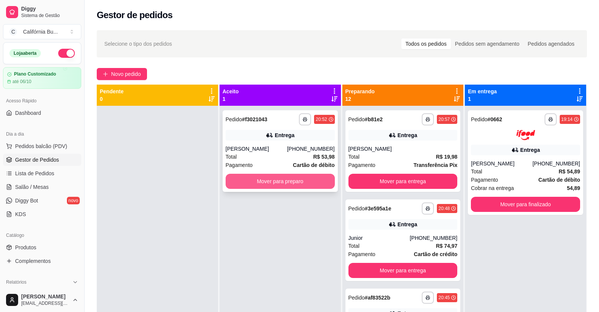
click at [290, 181] on button "Mover para preparo" at bounding box center [280, 181] width 109 height 15
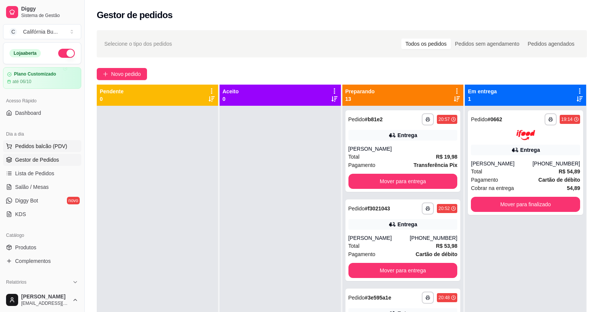
click at [39, 145] on span "Pedidos balcão (PDV)" at bounding box center [41, 147] width 52 height 8
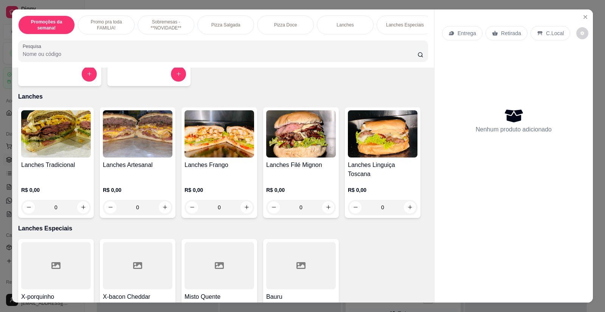
scroll to position [643, 0]
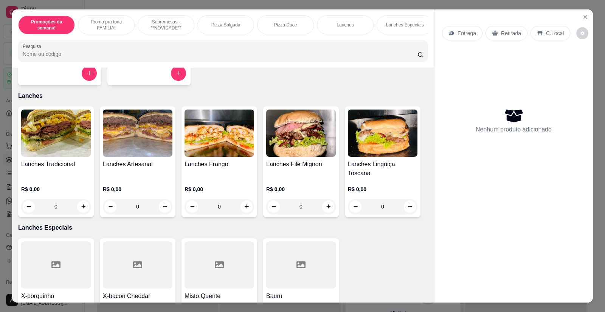
click at [55, 131] on img at bounding box center [56, 133] width 70 height 47
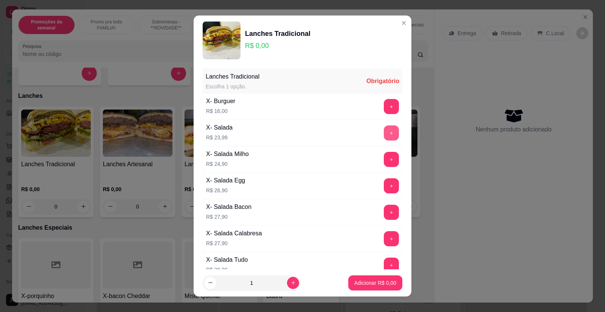
click at [384, 134] on button "+" at bounding box center [391, 133] width 15 height 15
click at [384, 100] on button "+" at bounding box center [391, 106] width 15 height 15
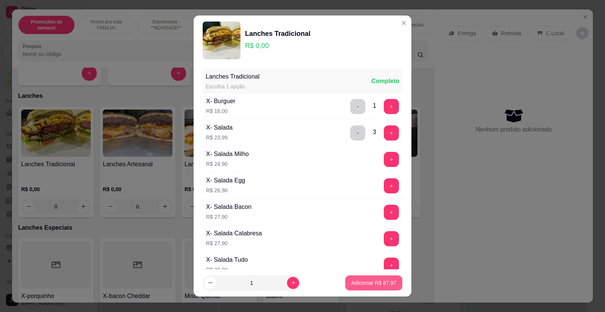
click at [360, 284] on p "Adicionar R$ 87,97" at bounding box center [373, 283] width 45 height 8
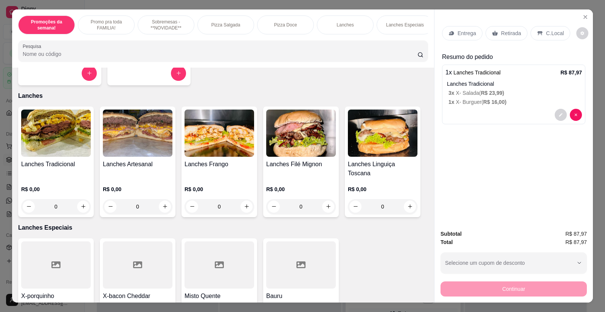
click at [469, 33] on p "Entrega" at bounding box center [467, 34] width 19 height 8
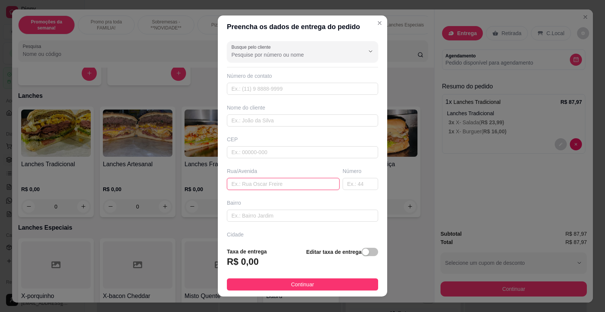
click at [245, 182] on input "text" at bounding box center [283, 184] width 113 height 12
type input "[PERSON_NAME] 4"
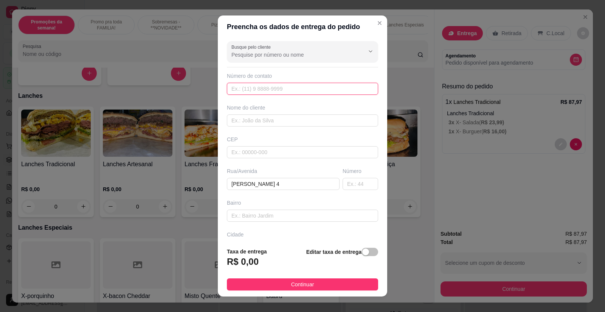
click at [265, 90] on input "text" at bounding box center [302, 89] width 151 height 12
type input "1957"
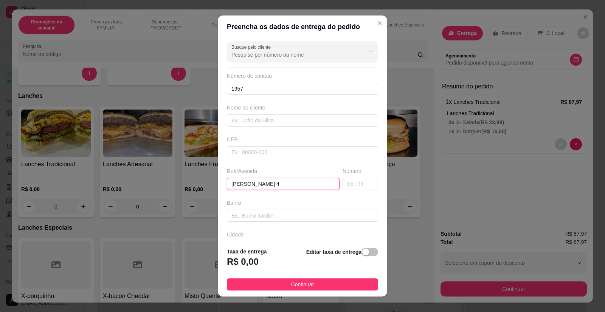
click at [266, 185] on input "[PERSON_NAME] 4" at bounding box center [283, 184] width 113 height 12
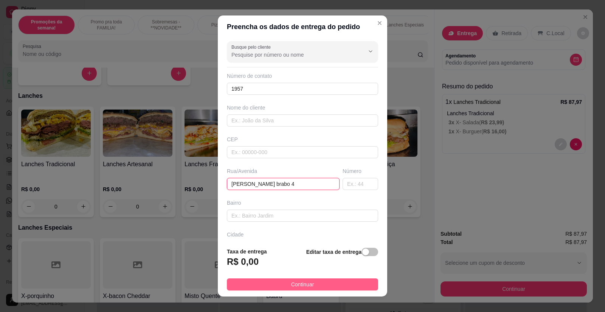
type input "[PERSON_NAME] brabo 4"
click at [318, 286] on button "Continuar" at bounding box center [302, 285] width 151 height 12
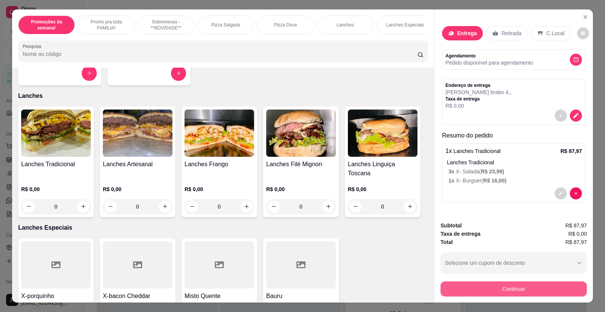
click at [473, 287] on button "Continuar" at bounding box center [514, 289] width 146 height 15
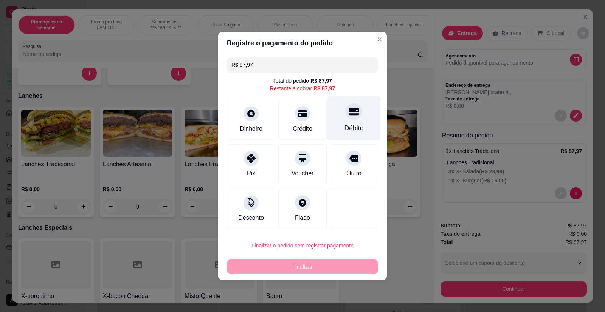
click at [352, 122] on div "Débito" at bounding box center [354, 118] width 53 height 44
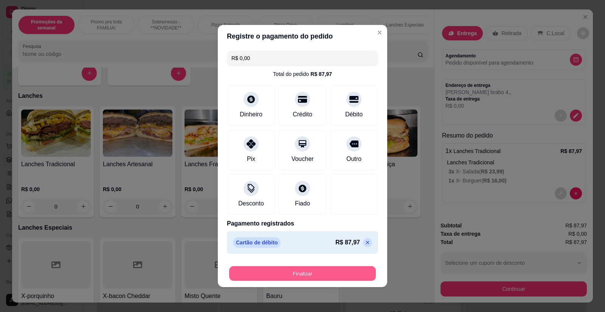
click at [293, 271] on button "Finalizar" at bounding box center [302, 274] width 147 height 15
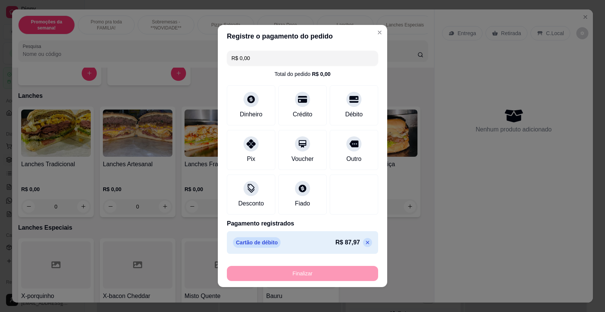
type input "-R$ 87,97"
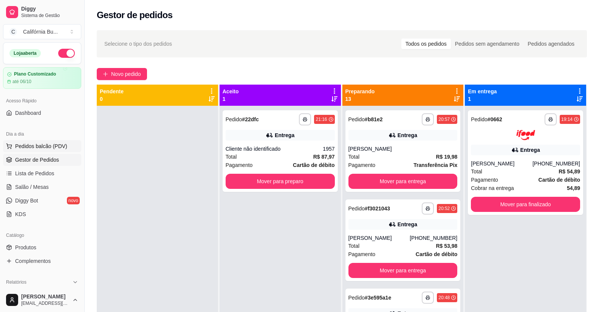
click at [48, 145] on span "Pedidos balcão (PDV)" at bounding box center [41, 147] width 52 height 8
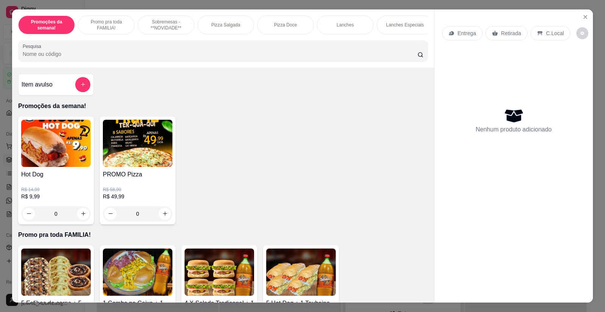
click at [79, 220] on div "0" at bounding box center [56, 214] width 70 height 15
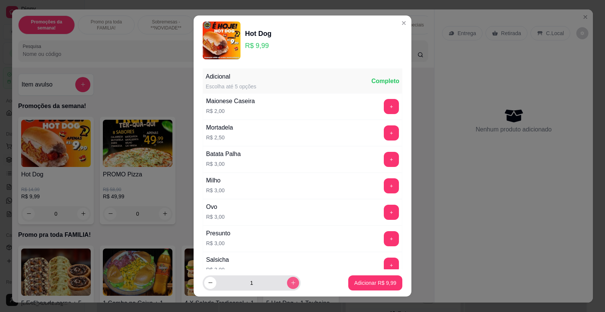
click at [290, 284] on icon "increase-product-quantity" at bounding box center [293, 283] width 6 height 6
type input "2"
click at [354, 283] on p "Adicionar R$ 19,98" at bounding box center [374, 282] width 44 height 7
type input "2"
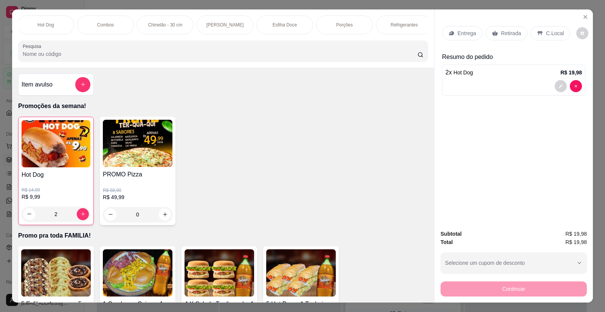
scroll to position [0, 484]
click at [402, 26] on p "Refrigerantes" at bounding box center [398, 25] width 27 height 6
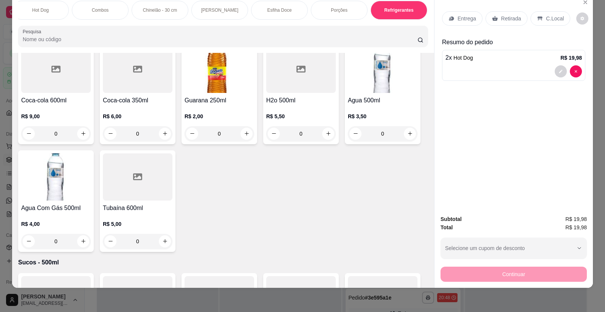
scroll to position [2209, 0]
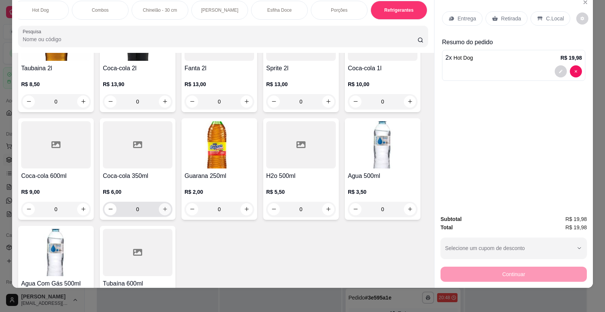
click at [162, 207] on icon "increase-product-quantity" at bounding box center [165, 210] width 6 height 6
type input "1"
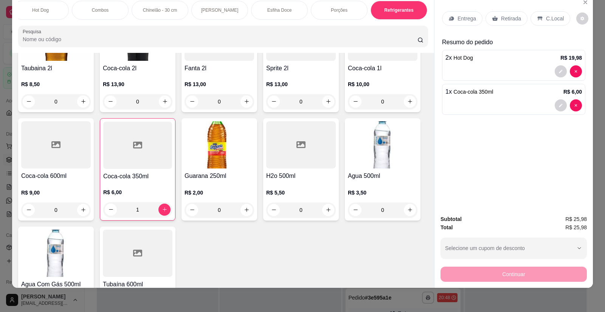
click at [467, 20] on p "Entrega" at bounding box center [467, 19] width 19 height 8
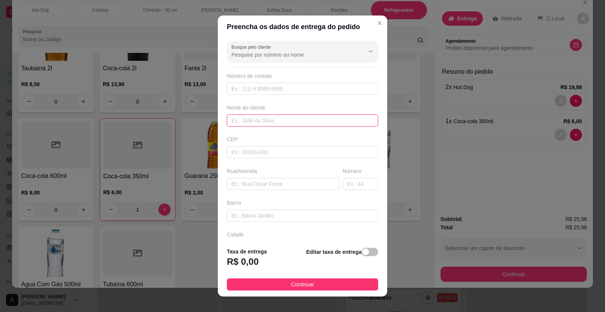
click at [275, 119] on input "text" at bounding box center [302, 121] width 151 height 12
type input "Grazi"
paste input "Condomínio [GEOGRAPHIC_DATA] 9"
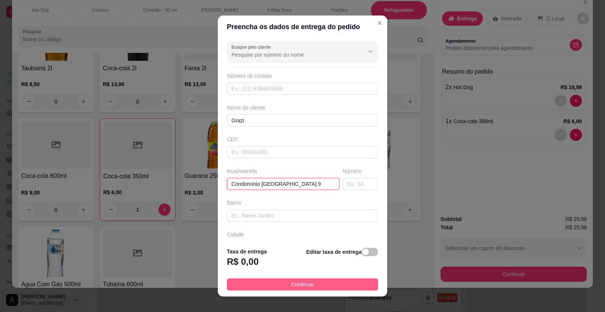
type input "Condomínio [GEOGRAPHIC_DATA] 9"
click at [291, 282] on span "Continuar" at bounding box center [302, 285] width 23 height 8
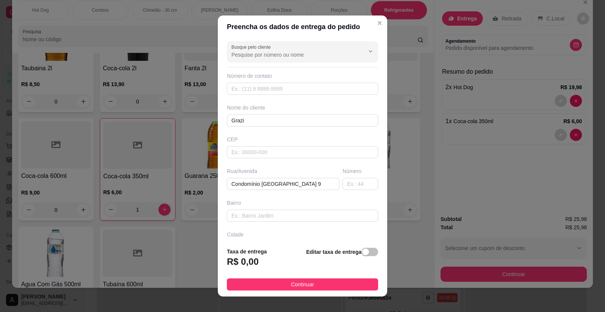
scroll to position [0, 0]
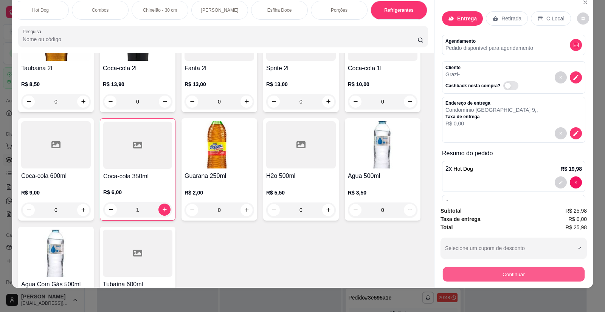
click at [480, 278] on button "Continuar" at bounding box center [514, 274] width 142 height 15
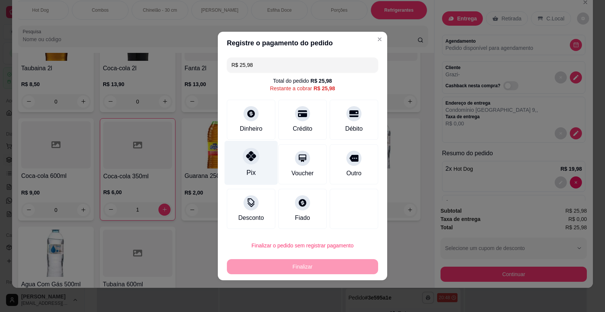
click at [252, 160] on icon at bounding box center [251, 156] width 10 height 10
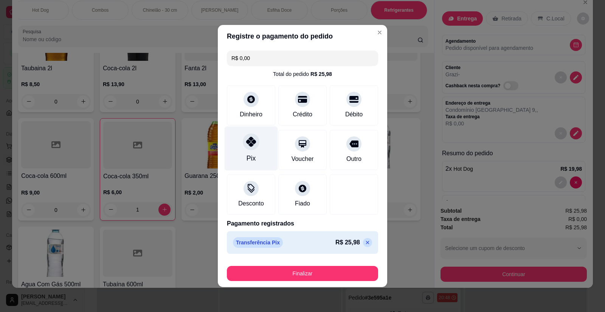
type input "R$ 0,00"
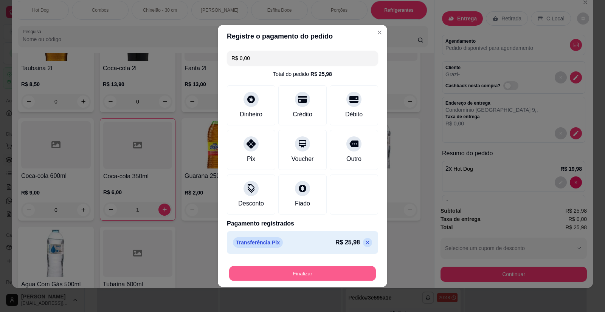
click at [318, 276] on button "Finalizar" at bounding box center [302, 274] width 147 height 15
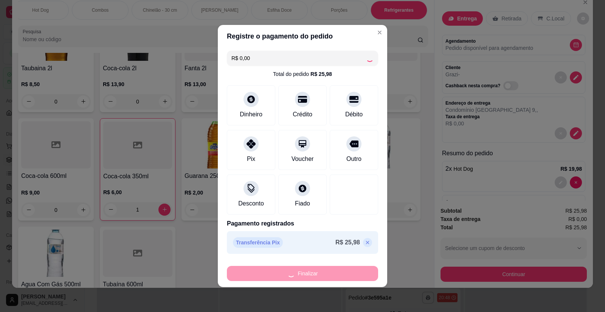
type input "0"
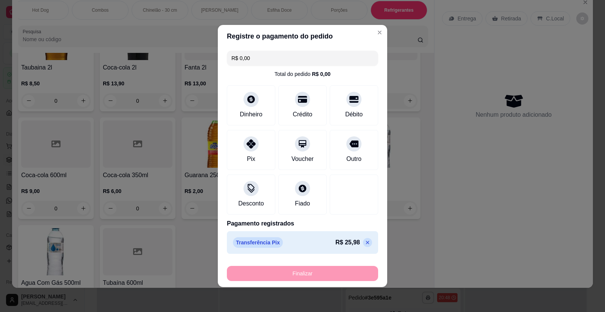
type input "-R$ 25,98"
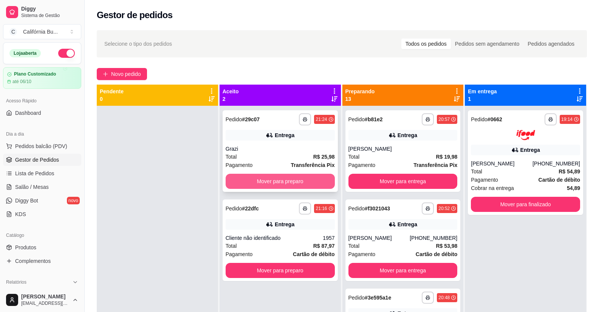
click at [290, 185] on button "Mover para preparo" at bounding box center [280, 181] width 109 height 15
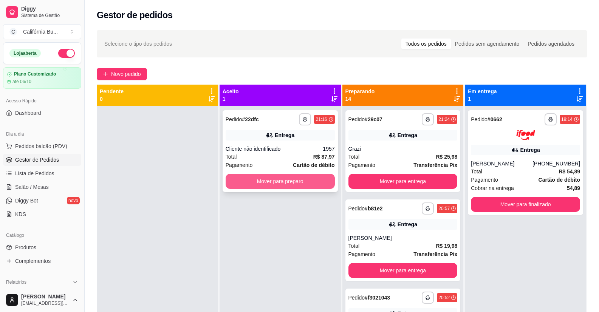
click at [293, 184] on button "Mover para preparo" at bounding box center [280, 181] width 109 height 15
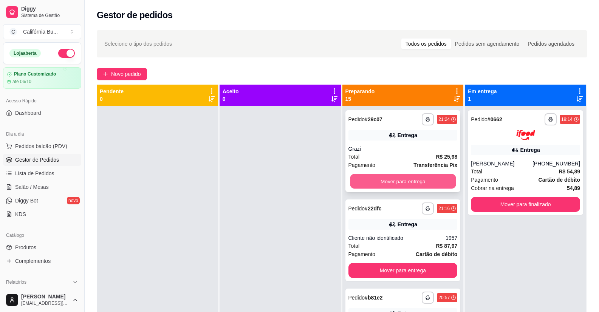
click at [393, 185] on button "Mover para entrega" at bounding box center [403, 181] width 106 height 15
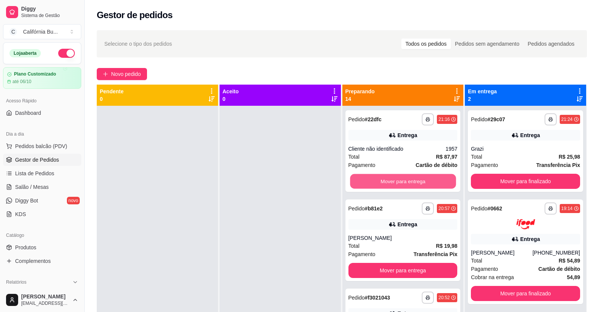
click at [393, 185] on button "Mover para entrega" at bounding box center [403, 181] width 106 height 15
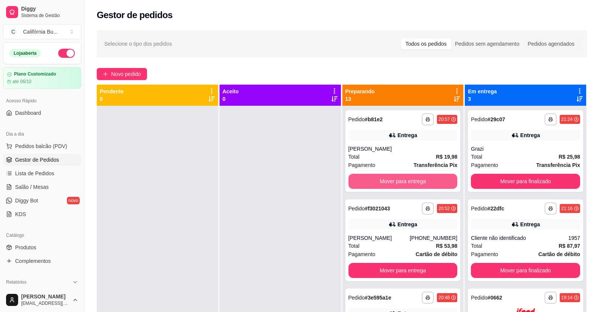
click at [393, 185] on button "Mover para entrega" at bounding box center [403, 181] width 109 height 15
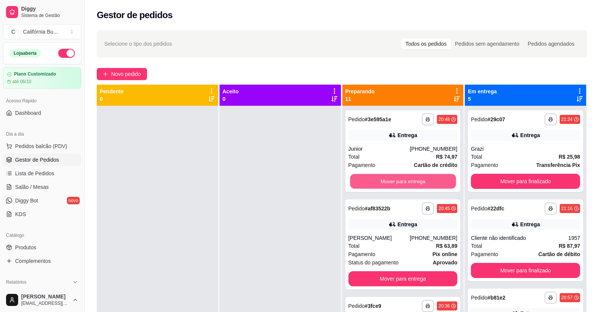
click at [393, 185] on button "Mover para entrega" at bounding box center [403, 181] width 106 height 15
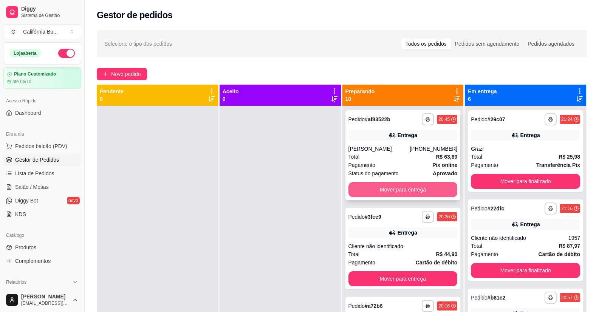
click at [394, 189] on button "Mover para entrega" at bounding box center [403, 189] width 109 height 15
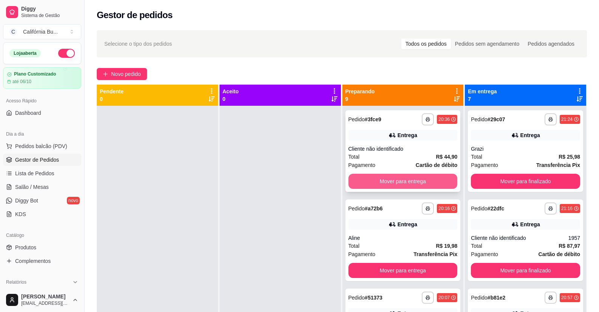
click at [395, 182] on button "Mover para entrega" at bounding box center [403, 181] width 109 height 15
click at [396, 182] on button "Mover para entrega" at bounding box center [403, 181] width 106 height 15
click at [396, 182] on button "Mover para entrega" at bounding box center [403, 181] width 109 height 15
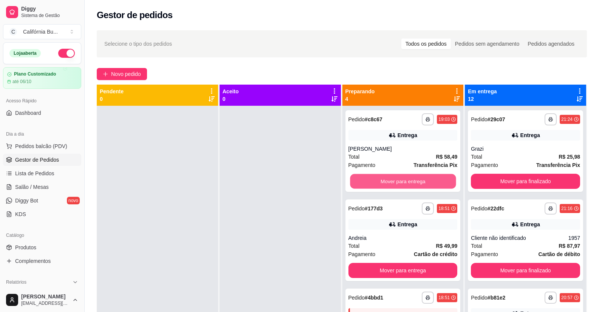
click at [396, 182] on button "Mover para entrega" at bounding box center [403, 181] width 106 height 15
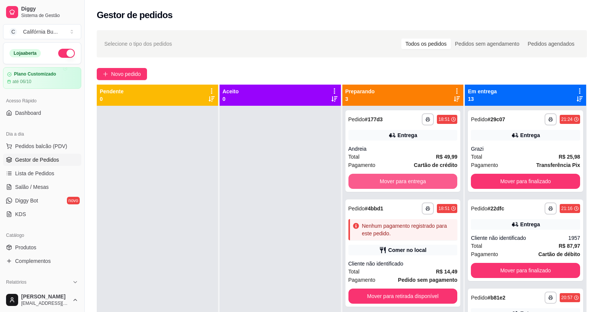
click at [396, 182] on button "Mover para entrega" at bounding box center [403, 181] width 109 height 15
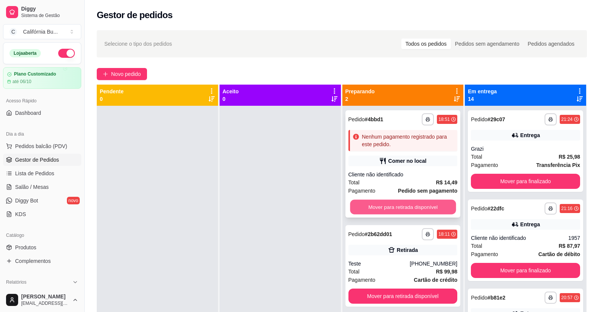
click at [394, 208] on button "Mover para retirada disponível" at bounding box center [403, 207] width 106 height 15
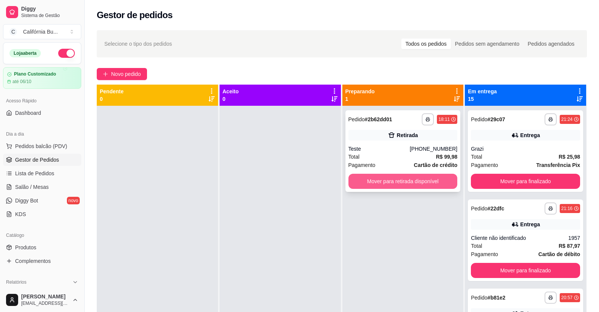
click at [394, 181] on button "Mover para retirada disponível" at bounding box center [403, 181] width 109 height 15
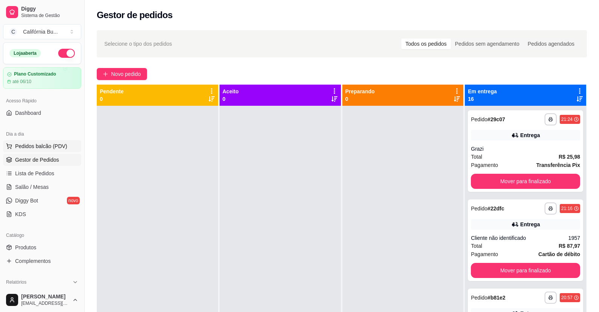
click at [57, 148] on span "Pedidos balcão (PDV)" at bounding box center [41, 147] width 52 height 8
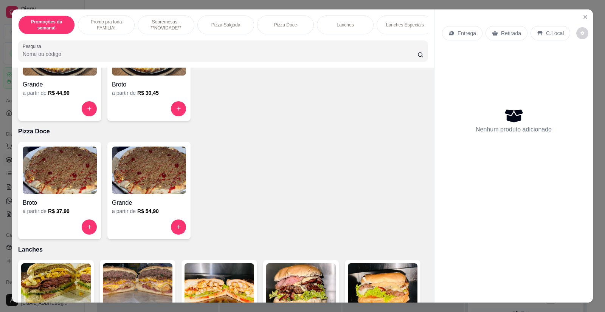
scroll to position [605, 0]
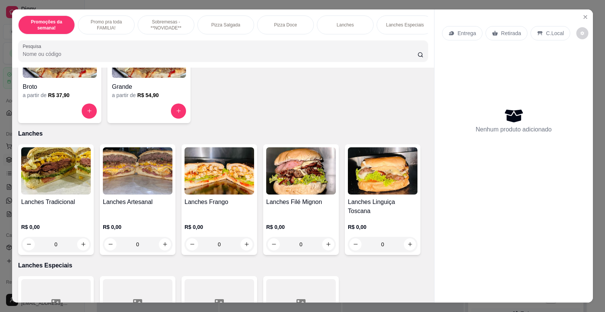
click at [131, 182] on img at bounding box center [138, 171] width 70 height 47
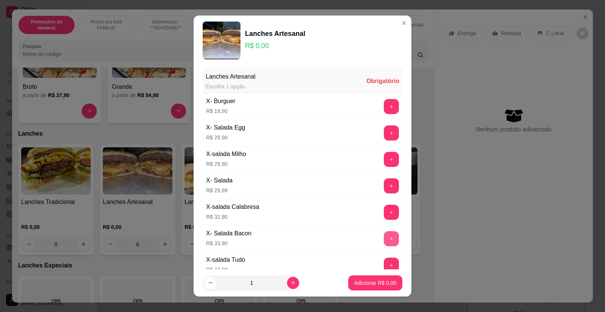
click at [384, 236] on button "+" at bounding box center [391, 238] width 15 height 15
click at [373, 286] on p "Adicionar R$ 33,90" at bounding box center [373, 283] width 45 height 8
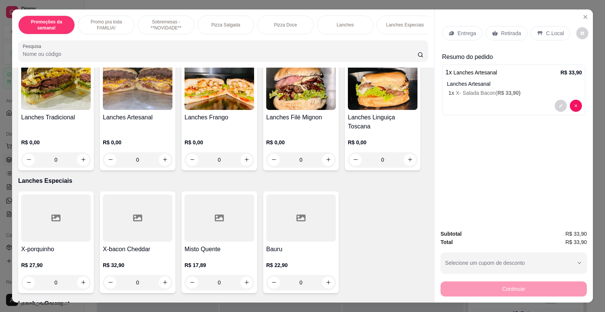
scroll to position [643, 0]
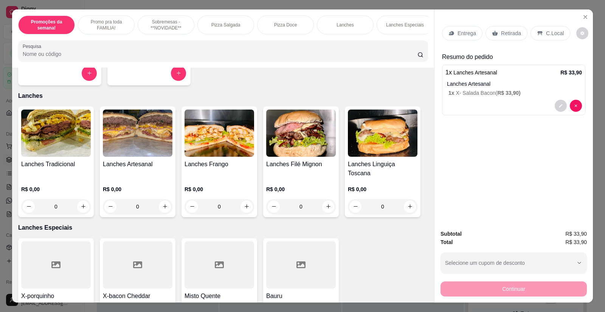
click at [225, 143] on img at bounding box center [220, 133] width 70 height 47
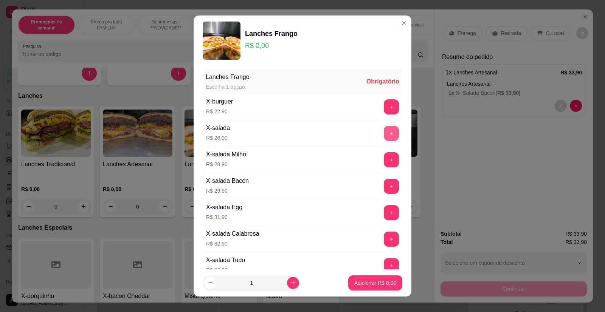
click at [384, 136] on button "+" at bounding box center [391, 133] width 15 height 15
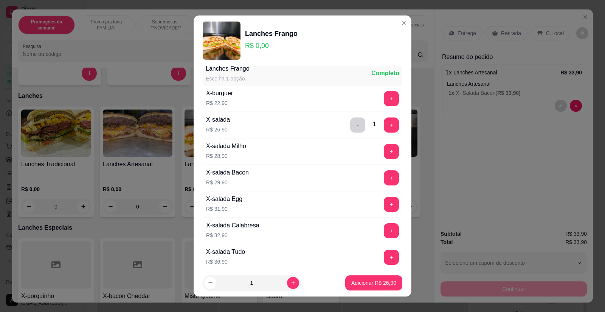
scroll to position [0, 0]
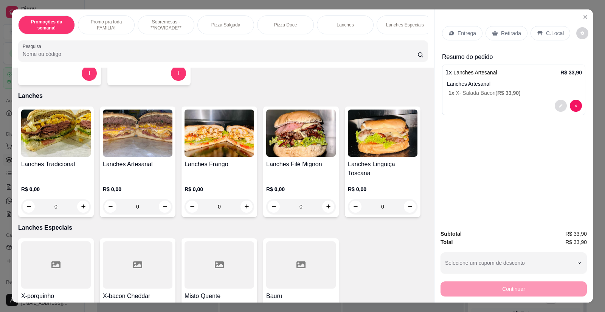
click at [560, 109] on button "decrease-product-quantity" at bounding box center [561, 106] width 12 height 12
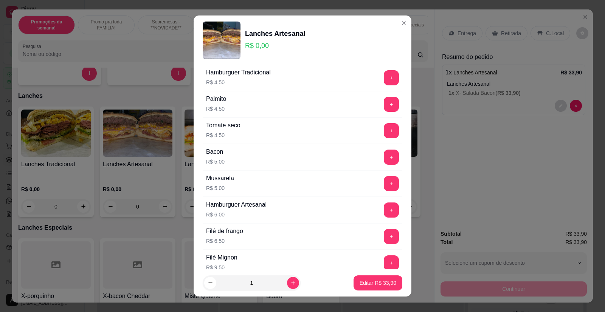
scroll to position [567, 0]
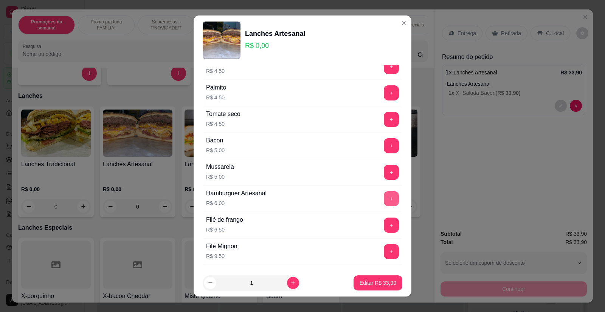
click at [384, 199] on button "+" at bounding box center [391, 198] width 15 height 15
click at [371, 285] on p "Editar R$ 39,90" at bounding box center [378, 282] width 36 height 7
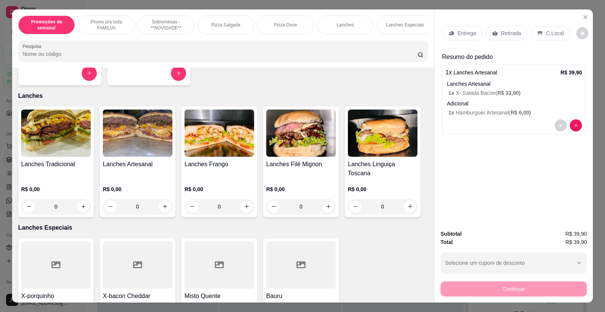
click at [207, 148] on img at bounding box center [220, 133] width 70 height 47
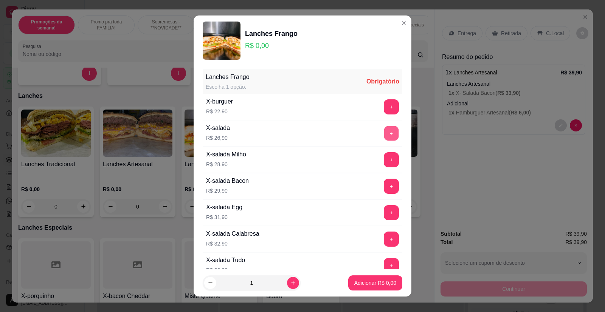
click at [384, 133] on button "+" at bounding box center [391, 133] width 15 height 15
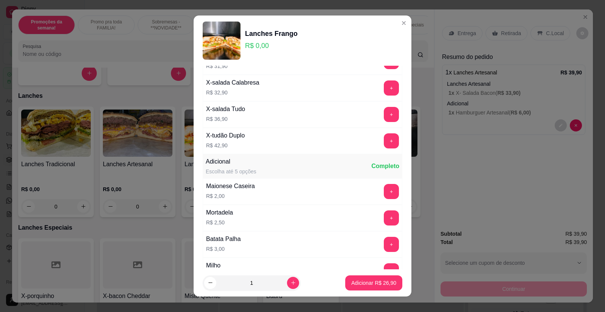
scroll to position [340, 0]
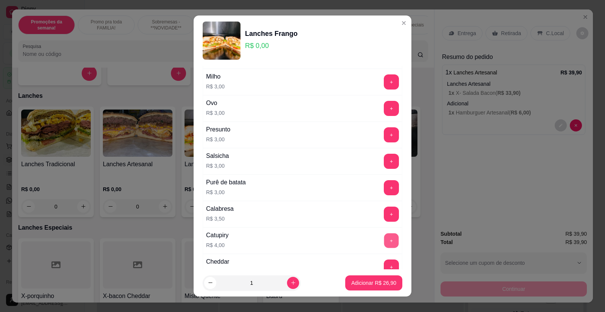
click at [384, 241] on button "+" at bounding box center [391, 240] width 15 height 15
click at [360, 286] on p "Adicionar R$ 30,90" at bounding box center [373, 283] width 45 height 8
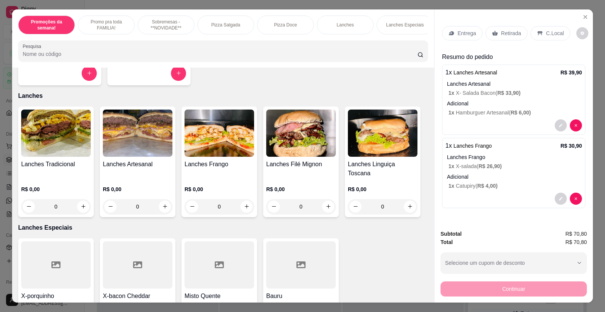
click at [505, 33] on p "Retirada" at bounding box center [511, 34] width 20 height 8
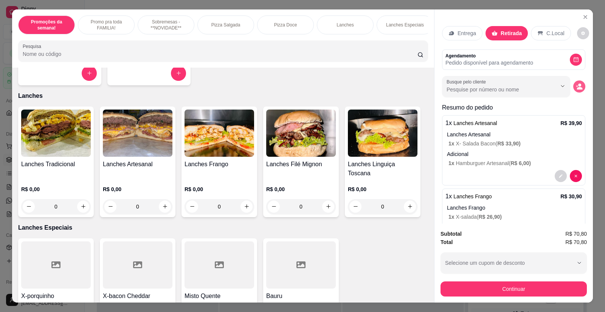
click at [576, 90] on icon "decrease-product-quantity" at bounding box center [579, 86] width 7 height 7
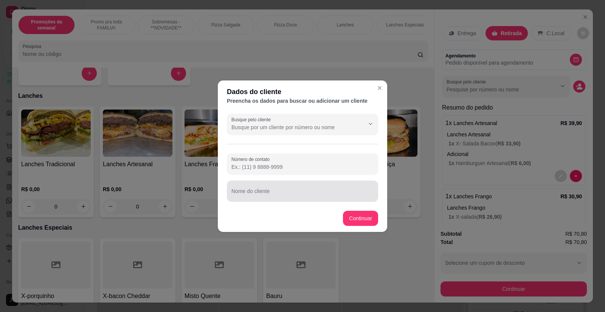
click at [256, 191] on input "Nome do cliente" at bounding box center [302, 195] width 142 height 8
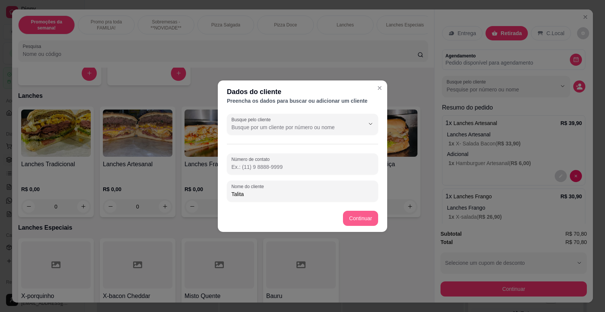
type input "Talita"
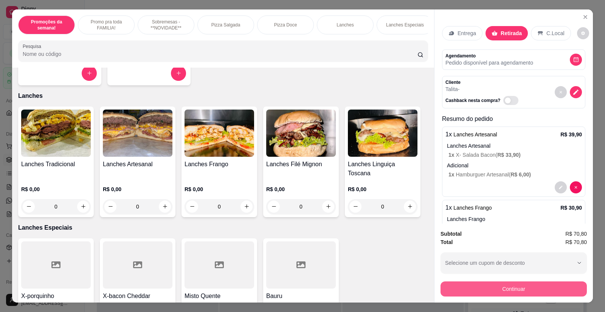
click at [519, 297] on div "Subtotal R$ 70,80 Total R$ 70,80 Selecione um cupom de desconto Selecione um cu…" at bounding box center [514, 263] width 158 height 79
click at [514, 292] on button "Continuar" at bounding box center [514, 289] width 146 height 15
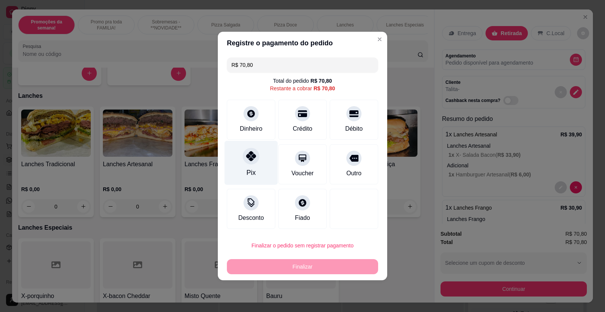
click at [253, 160] on icon at bounding box center [251, 156] width 10 height 10
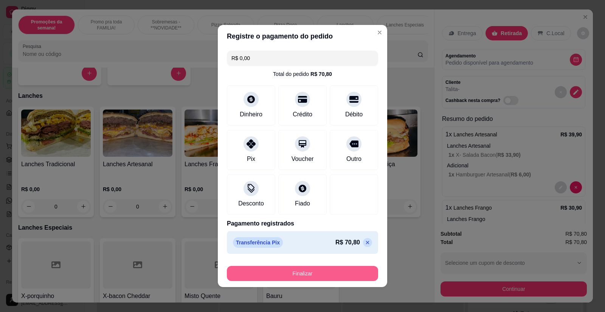
click at [302, 274] on button "Finalizar" at bounding box center [302, 273] width 151 height 15
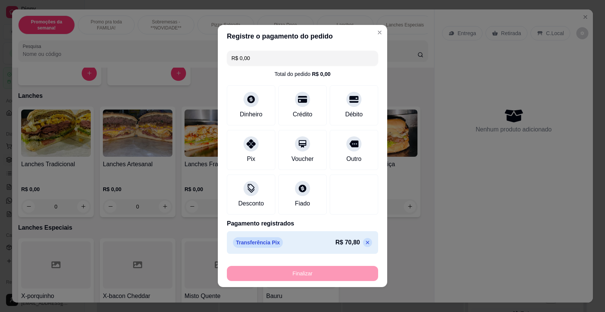
type input "-R$ 70,80"
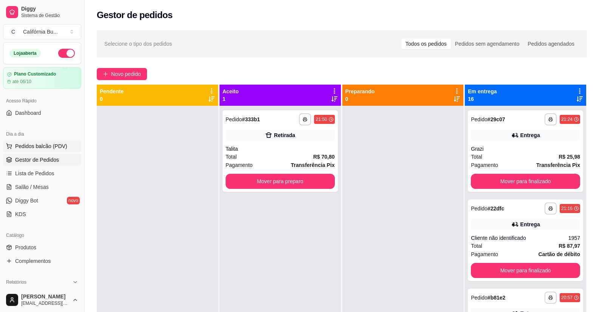
click at [42, 145] on span "Pedidos balcão (PDV)" at bounding box center [41, 147] width 52 height 8
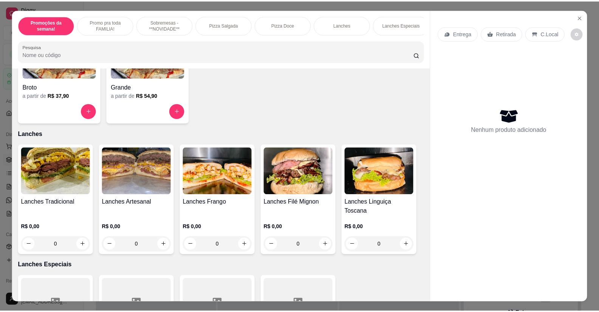
scroll to position [643, 0]
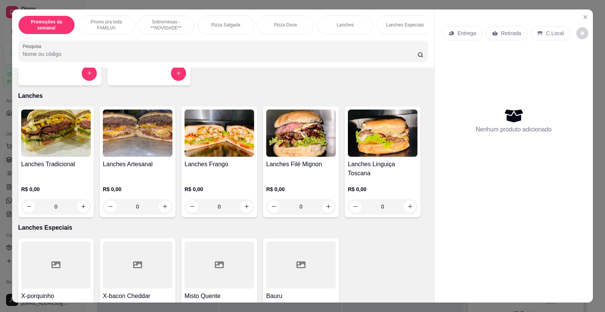
click at [132, 149] on img at bounding box center [138, 133] width 70 height 47
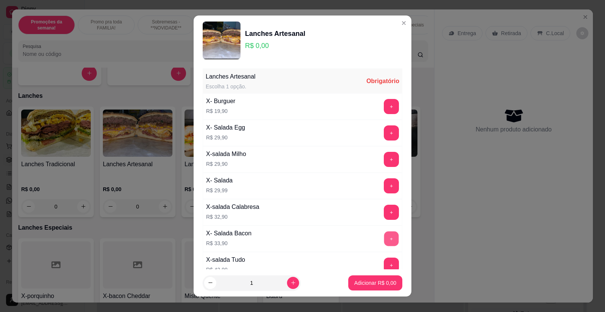
click at [384, 238] on button "+" at bounding box center [391, 239] width 15 height 15
click at [367, 282] on p "Adicionar R$ 33,90" at bounding box center [373, 283] width 45 height 8
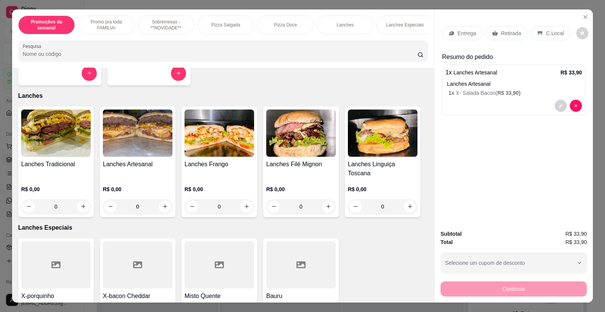
click at [506, 32] on p "Retirada" at bounding box center [511, 34] width 20 height 8
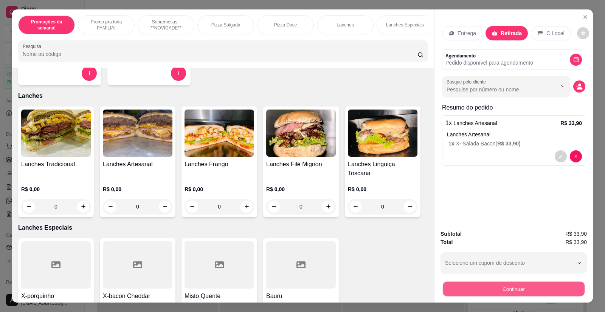
click at [510, 285] on button "Continuar" at bounding box center [514, 289] width 142 height 15
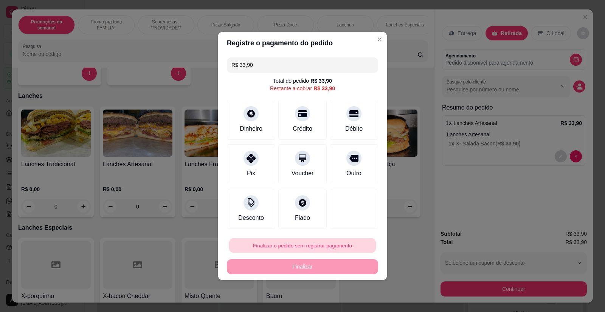
click at [323, 249] on button "Finalizar o pedido sem registrar pagamento" at bounding box center [302, 246] width 147 height 15
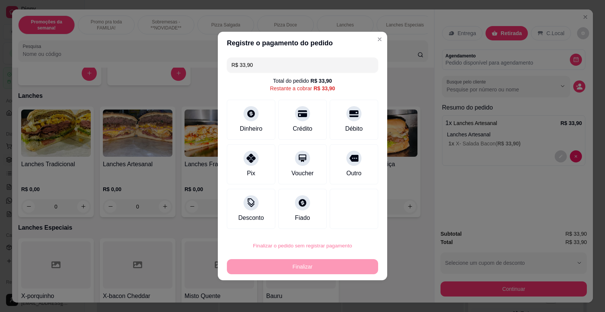
click at [349, 220] on button "Confirmar" at bounding box center [349, 225] width 28 height 12
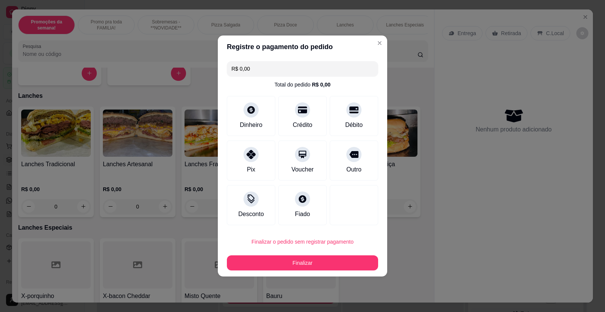
type input "R$ 0,00"
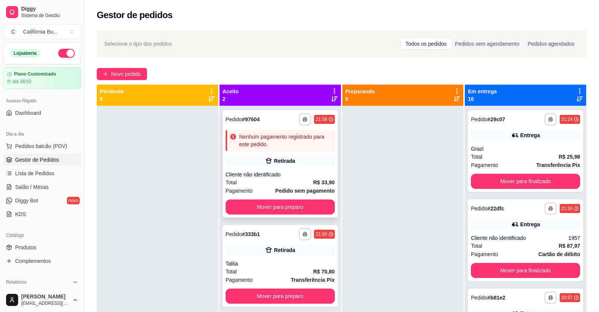
click at [293, 205] on button "Mover para preparo" at bounding box center [280, 207] width 109 height 15
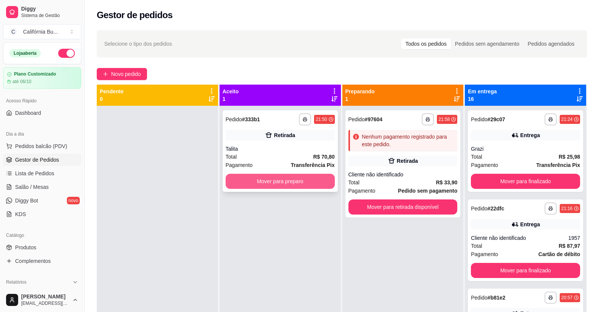
click at [311, 182] on button "Mover para preparo" at bounding box center [280, 181] width 109 height 15
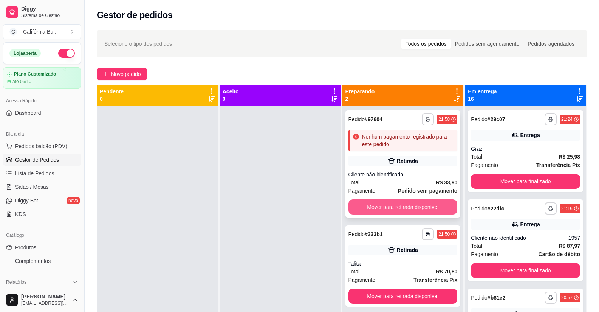
click at [380, 210] on button "Mover para retirada disponível" at bounding box center [403, 207] width 109 height 15
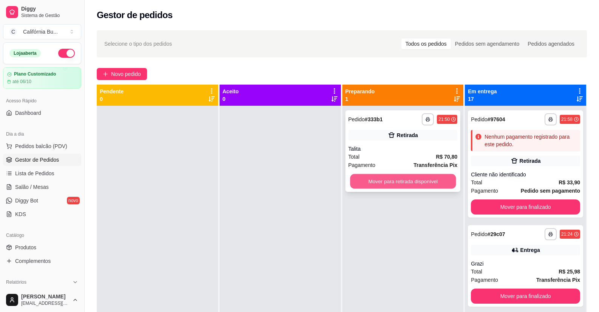
click at [404, 186] on button "Mover para retirada disponível" at bounding box center [403, 181] width 106 height 15
